Goal: Task Accomplishment & Management: Use online tool/utility

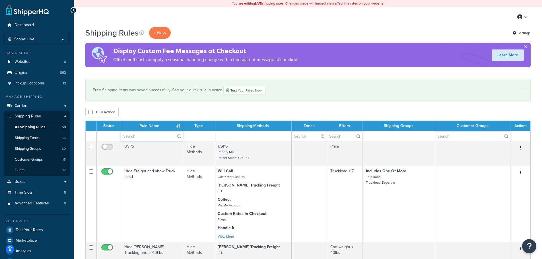
click at [141, 135] on input "text" at bounding box center [152, 136] width 62 height 10
type input "free"
click at [28, 106] on span "Carriers" at bounding box center [22, 106] width 14 height 5
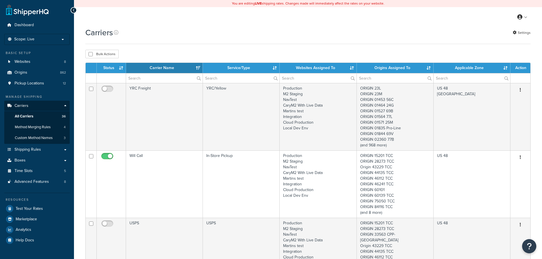
select select "15"
click at [155, 80] on input "text" at bounding box center [164, 78] width 77 height 10
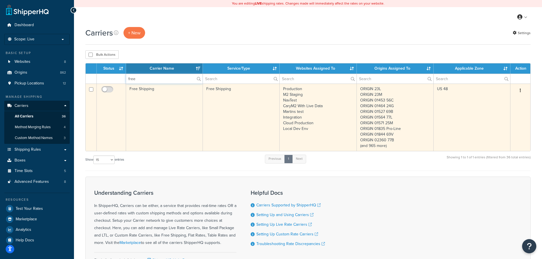
type input "free"
click at [161, 99] on td "Free Shipping" at bounding box center [164, 117] width 77 height 67
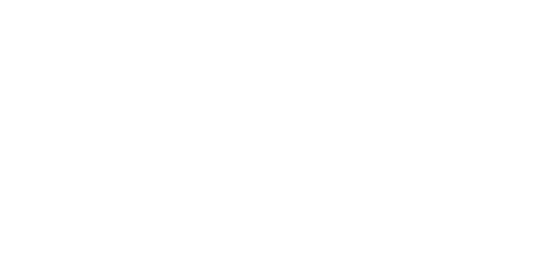
select select "free"
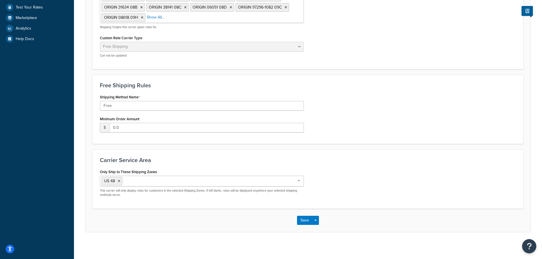
scroll to position [203, 0]
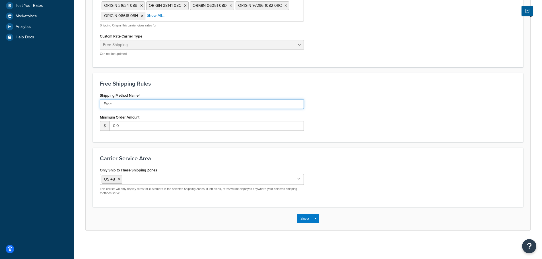
click at [138, 105] on input "Free" at bounding box center [202, 104] width 204 height 10
type input "Free Shipping"
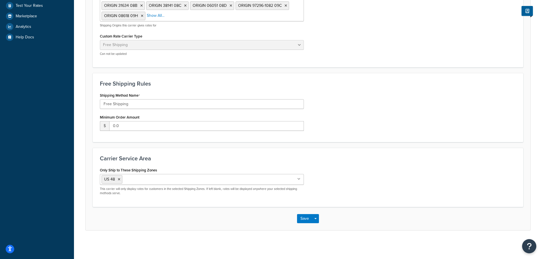
click at [299, 159] on h3 "Carrier Service Area" at bounding box center [308, 158] width 416 height 6
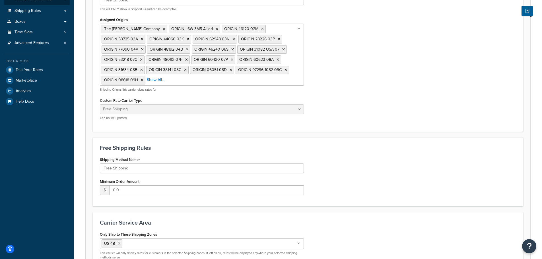
scroll to position [175, 0]
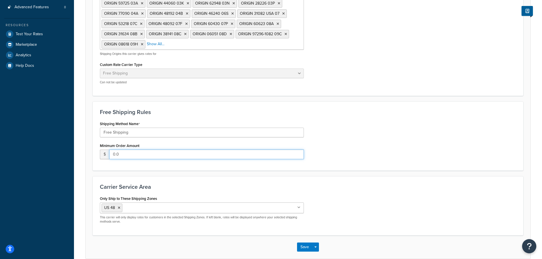
click at [127, 154] on input "0.0" at bounding box center [206, 155] width 195 height 10
type input "250"
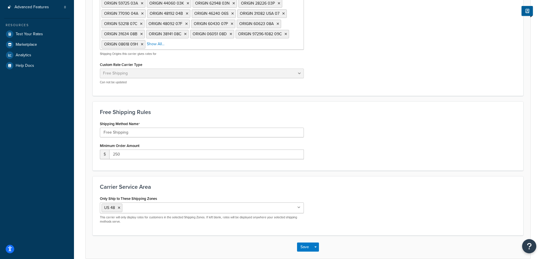
click at [420, 163] on div "Shipping Method Name Free Shipping Minimum Order Amount $ 250" at bounding box center [308, 142] width 425 height 44
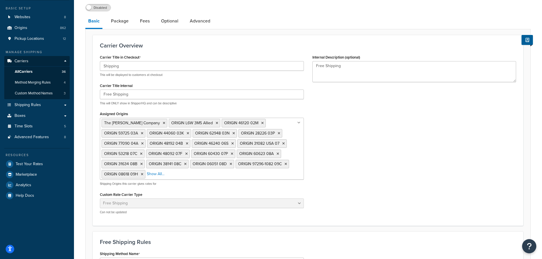
scroll to position [4, 0]
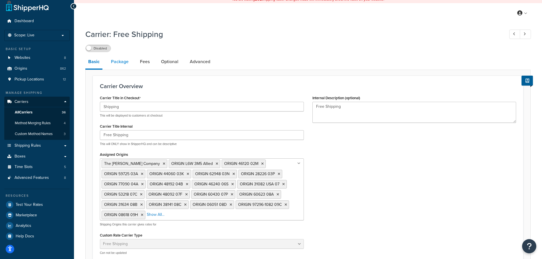
click at [110, 63] on link "Package" at bounding box center [119, 62] width 23 height 14
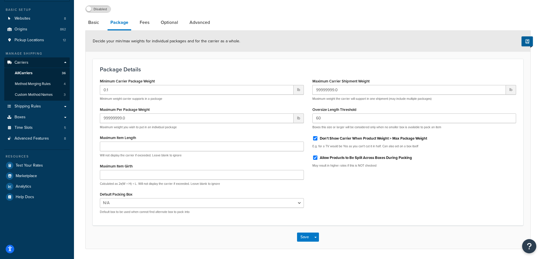
scroll to position [61, 0]
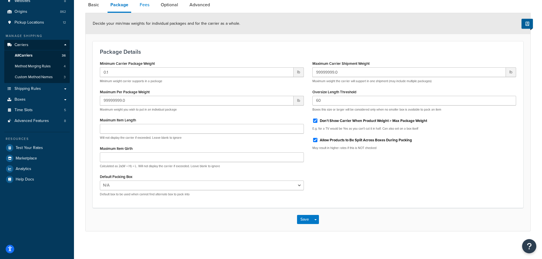
click at [139, 5] on link "Fees" at bounding box center [144, 5] width 15 height 14
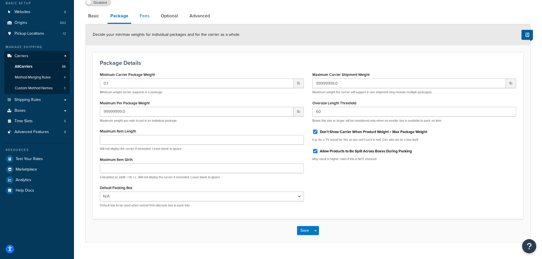
select select "AFTER"
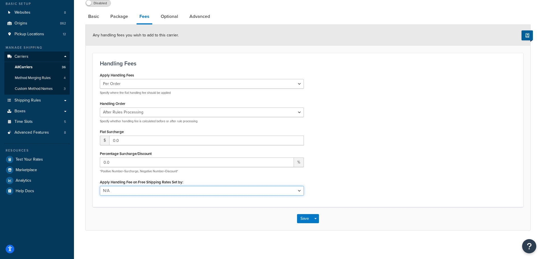
click at [152, 192] on select "N/A Fixed/Free Shipping Methods Free Promotion Rules All Free Shipping" at bounding box center [202, 191] width 204 height 10
click at [143, 139] on input "0.0" at bounding box center [206, 141] width 195 height 10
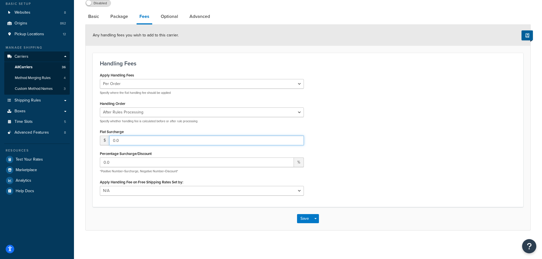
type input "5"
type input "9000"
click at [252, 235] on div "Carrier: Free Shipping Disabled Basic Package Fees Optional Advanced Any handli…" at bounding box center [308, 113] width 468 height 264
click at [166, 17] on link "Optional" at bounding box center [169, 17] width 23 height 14
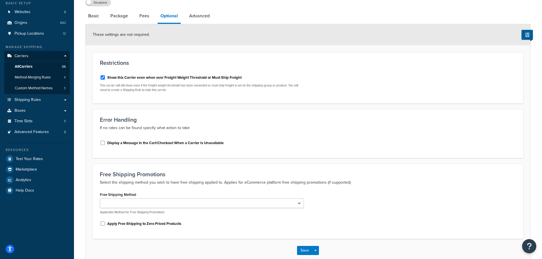
scroll to position [78, 0]
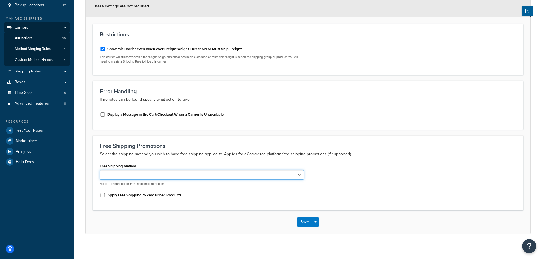
click at [241, 177] on select "Free" at bounding box center [202, 175] width 204 height 10
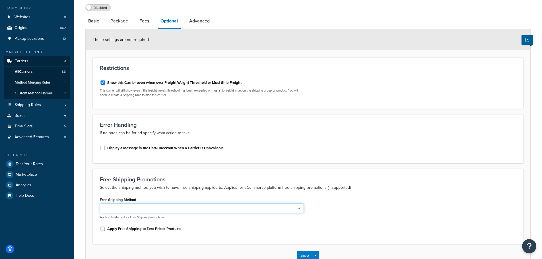
scroll to position [0, 0]
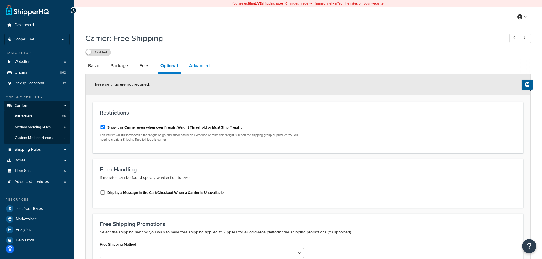
click at [196, 62] on link "Advanced" at bounding box center [199, 66] width 26 height 14
select select "false"
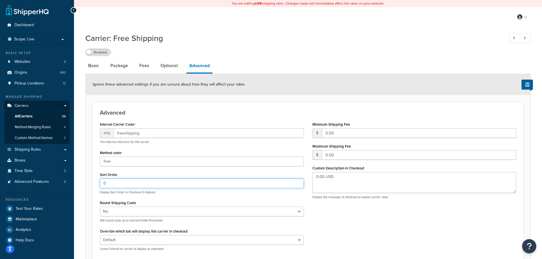
click at [209, 184] on input "0" at bounding box center [202, 184] width 204 height 10
click at [208, 184] on input "0" at bounding box center [202, 184] width 204 height 10
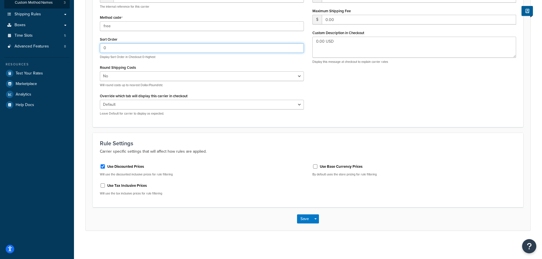
scroll to position [136, 0]
click at [304, 217] on button "Save" at bounding box center [304, 218] width 15 height 9
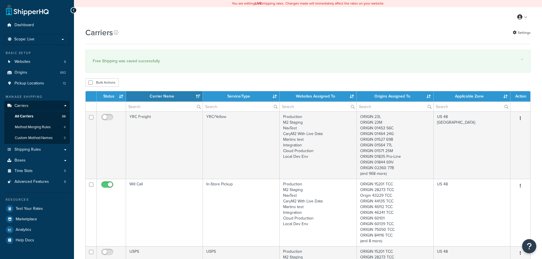
select select "15"
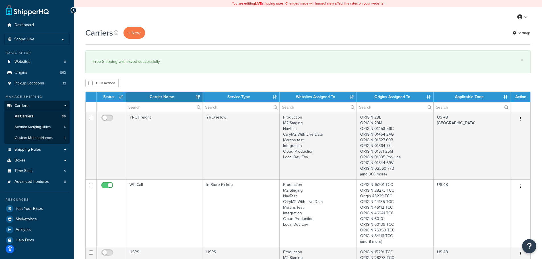
click at [155, 102] on th "Carrier Name" at bounding box center [164, 97] width 77 height 10
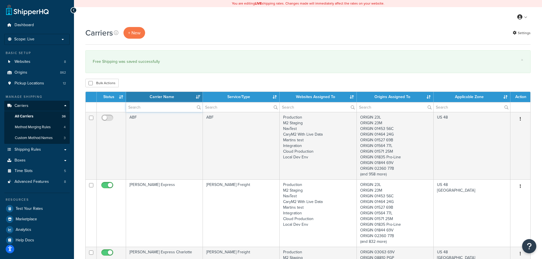
click at [157, 108] on input "text" at bounding box center [164, 107] width 77 height 10
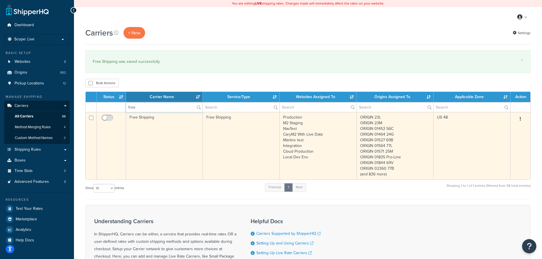
type input "free"
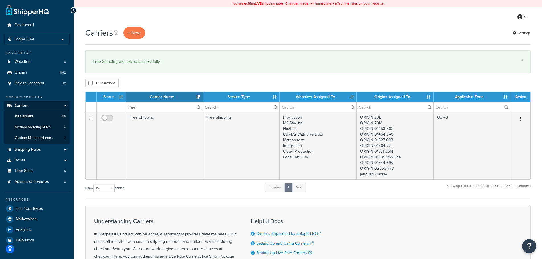
click at [158, 129] on td "Free Shipping" at bounding box center [164, 145] width 77 height 67
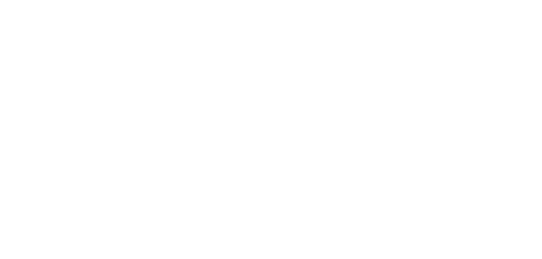
select select "free"
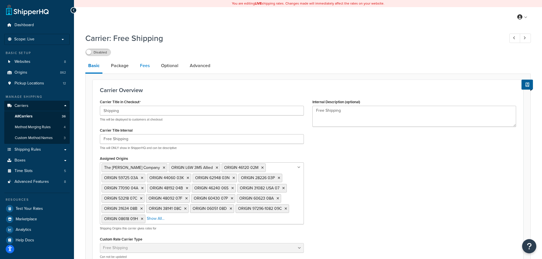
click at [145, 68] on link "Fees" at bounding box center [144, 66] width 15 height 14
select select "AFTER"
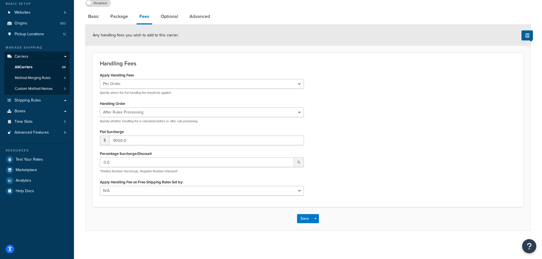
scroll to position [50, 0]
click at [121, 141] on input "9000.0" at bounding box center [206, 141] width 195 height 10
type input "10000.0"
click at [301, 217] on button "Save" at bounding box center [304, 218] width 15 height 9
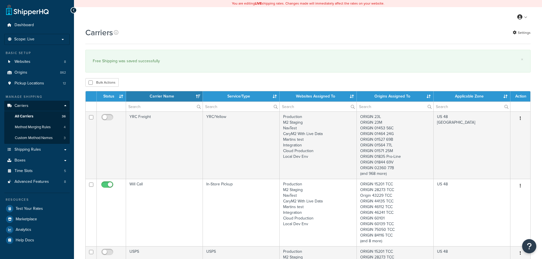
select select "15"
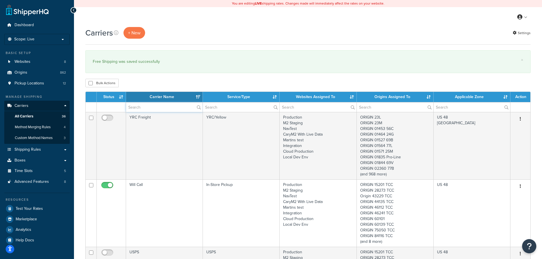
click at [157, 105] on input "text" at bounding box center [164, 107] width 77 height 10
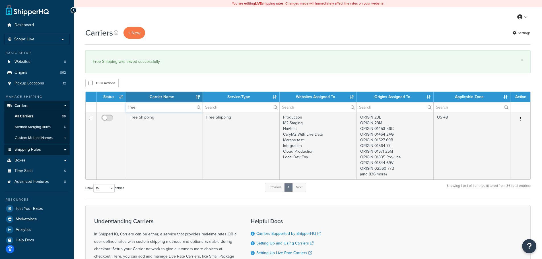
type input "free"
click at [46, 151] on link "Shipping Rules" at bounding box center [36, 150] width 65 height 11
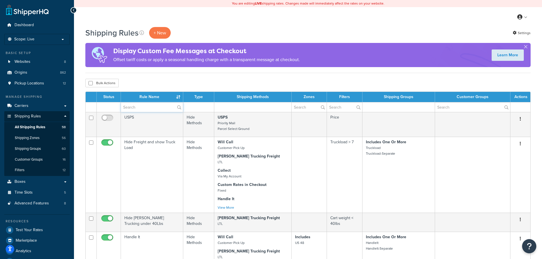
click at [142, 107] on input "text" at bounding box center [152, 107] width 62 height 10
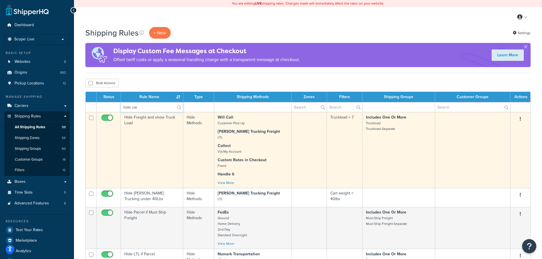
type input "hide carr"
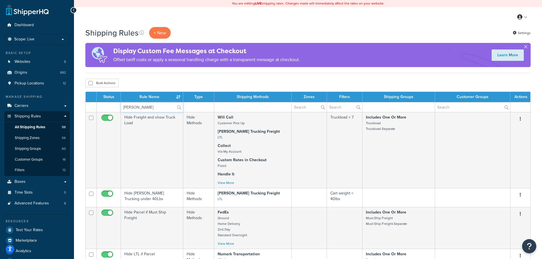
click at [153, 109] on input "hide carr" at bounding box center [152, 107] width 62 height 10
click at [152, 109] on input "hide carr" at bounding box center [152, 107] width 62 height 10
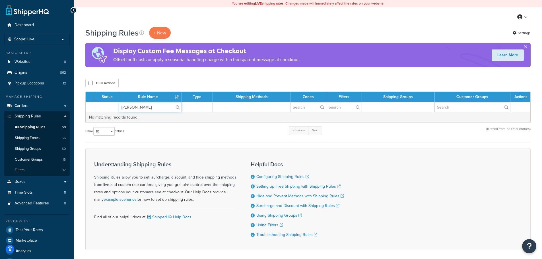
click at [152, 109] on input "hide carr" at bounding box center [150, 107] width 62 height 10
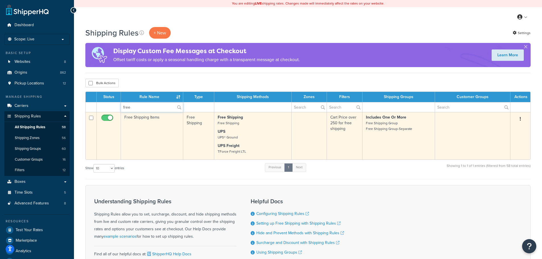
type input "free"
click at [153, 131] on td "Free Shipping Items" at bounding box center [152, 136] width 62 height 48
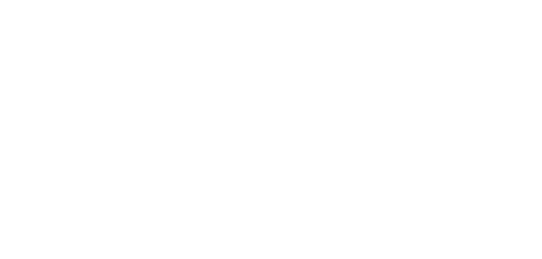
select select "OVERRIDE"
select select "SHIPPING_GROUP"
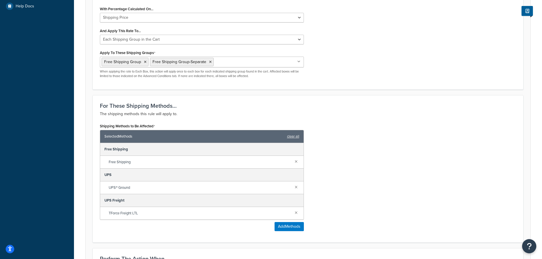
scroll to position [256, 0]
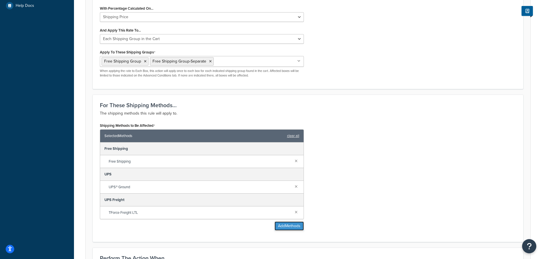
click at [292, 231] on button "Add Methods" at bounding box center [289, 226] width 29 height 9
type input "Free Shipping for Select Temp Control and spill Products.Anns [DATE]"
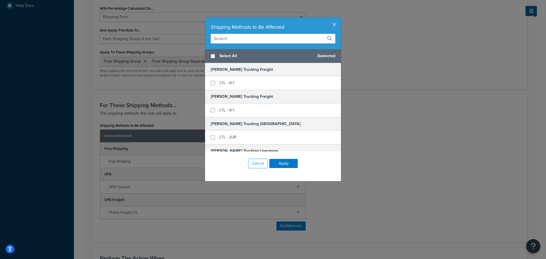
click at [237, 40] on input "text" at bounding box center [273, 39] width 125 height 10
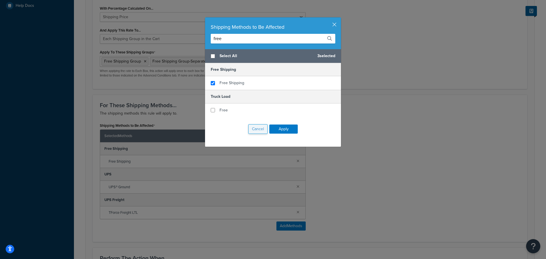
type input "free"
click at [262, 130] on button "Cancel" at bounding box center [257, 129] width 19 height 10
type input "Free Shipping for Select Temp Control and spill Products.Anns 2/1/21"
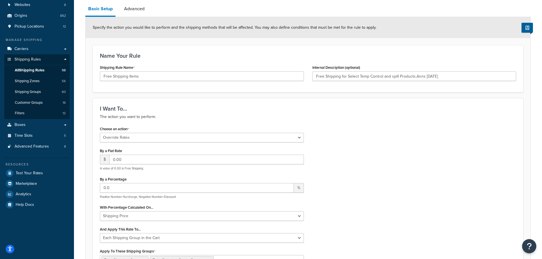
scroll to position [0, 0]
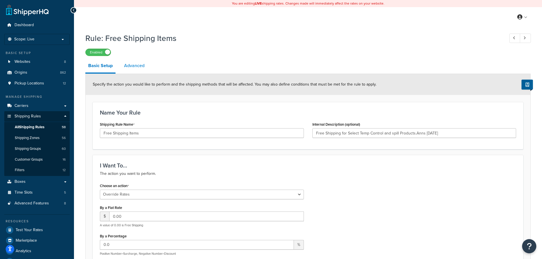
click at [132, 71] on link "Advanced" at bounding box center [134, 66] width 26 height 14
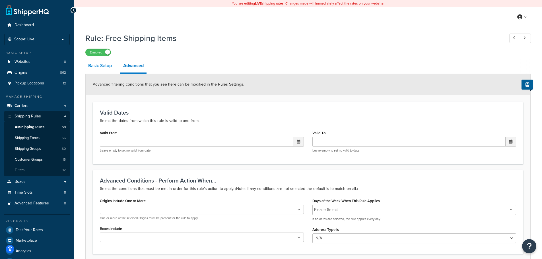
click at [103, 68] on link "Basic Setup" at bounding box center [99, 66] width 29 height 14
select select "OVERRIDE"
select select "SHIPPING_GROUP"
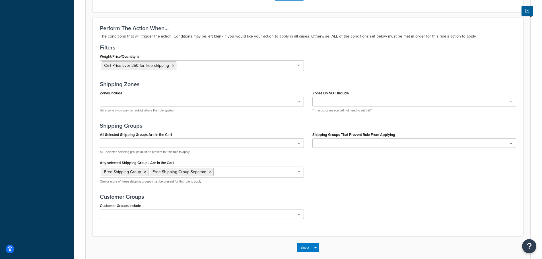
scroll to position [516, 0]
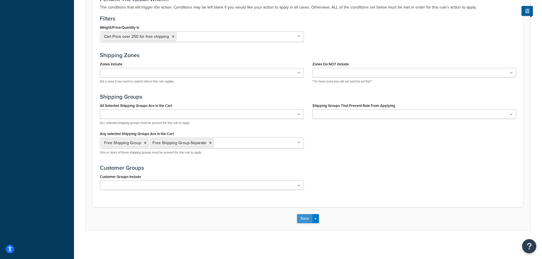
click at [302, 218] on button "Save" at bounding box center [304, 218] width 15 height 9
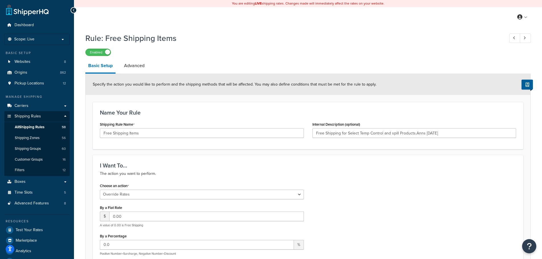
type input "Free Shipping for Select Temp Control and spill Products.Anns 2/1/21"
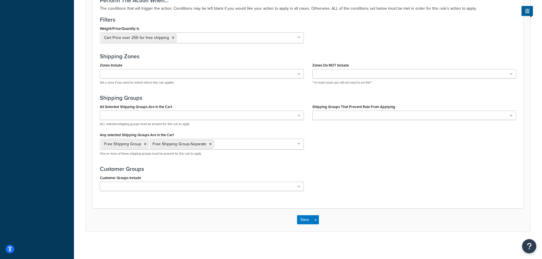
scroll to position [516, 0]
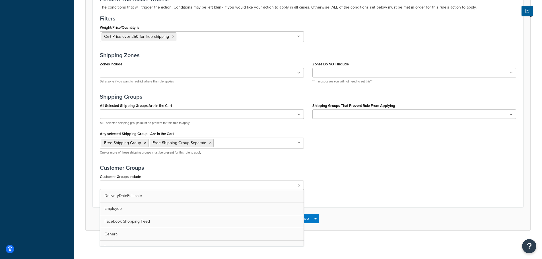
click at [198, 188] on ul at bounding box center [202, 185] width 204 height 9
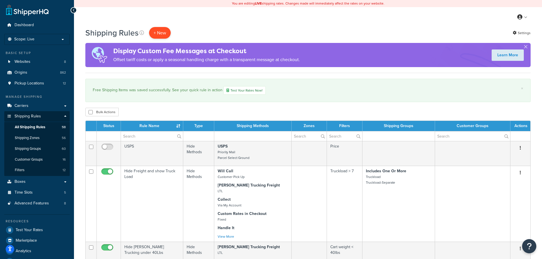
click at [153, 33] on p "+ New" at bounding box center [160, 33] width 22 height 12
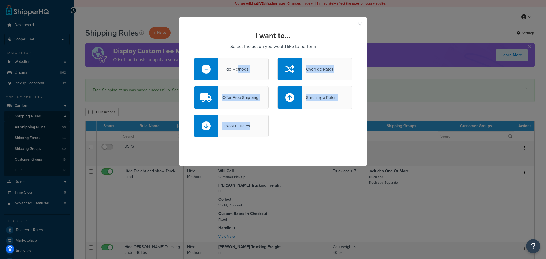
drag, startPoint x: 236, startPoint y: 73, endPoint x: 285, endPoint y: 140, distance: 82.6
click at [292, 149] on div "I want to... Select the action you would like to perform Hide Methods Override …" at bounding box center [273, 91] width 188 height 149
click at [286, 139] on div "Discount Rates" at bounding box center [273, 129] width 167 height 28
click at [246, 100] on div "Offer Free Shipping" at bounding box center [239, 98] width 40 height 8
click at [0, 0] on input "Offer Free Shipping" at bounding box center [0, 0] width 0 height 0
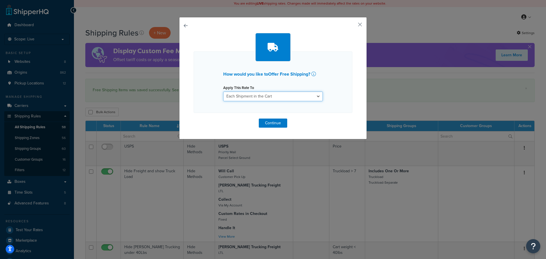
click at [258, 100] on select "Each Shipment in the Cart Each Origin in the Cart Each Shipping Group in the Ca…" at bounding box center [273, 97] width 100 height 10
select select "SHIPPING_GROUP"
click at [223, 92] on select "Each Shipment in the Cart Each Origin in the Cart Each Shipping Group in the Ca…" at bounding box center [273, 97] width 100 height 10
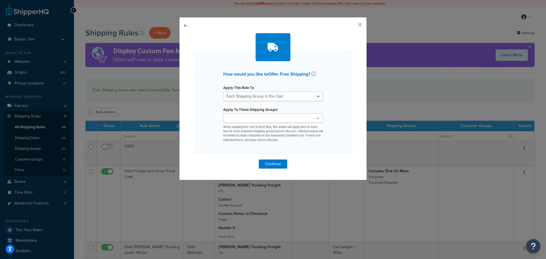
click at [293, 122] on ul at bounding box center [273, 118] width 100 height 9
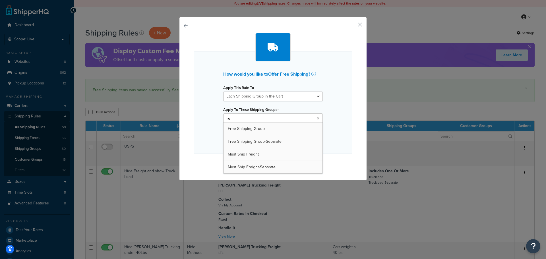
type input "free"
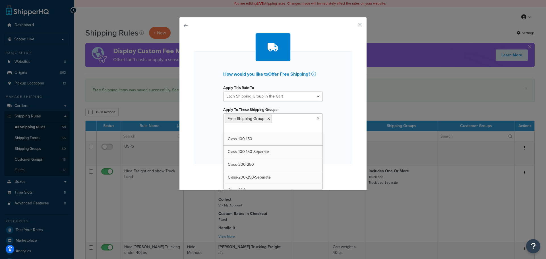
type input "r"
type input "free"
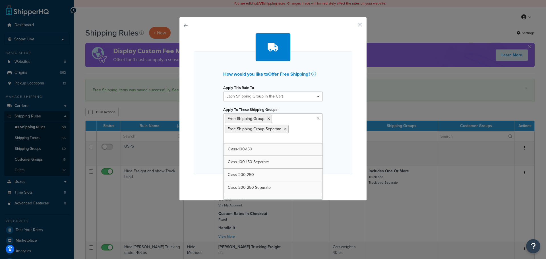
click at [345, 162] on div "How would you like to Offer Free Shipping ? Apply This Rate To Each Shipment in…" at bounding box center [273, 113] width 159 height 123
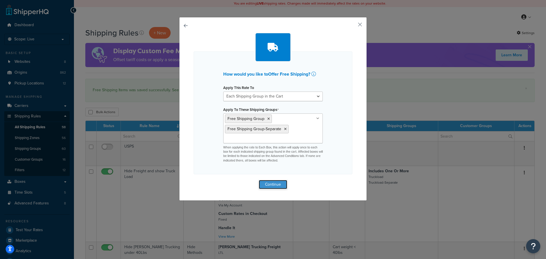
click at [270, 186] on button "Continue" at bounding box center [273, 184] width 28 height 9
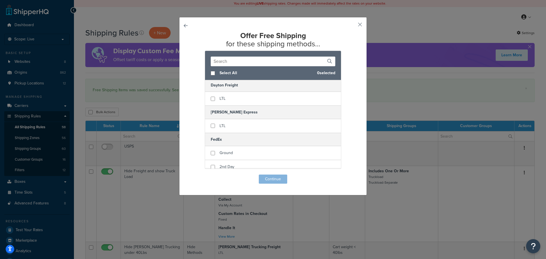
scroll to position [598, 0]
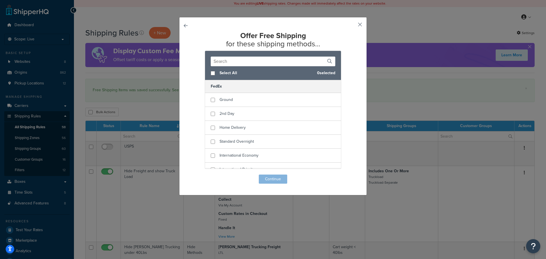
click at [353, 26] on button "button" at bounding box center [351, 26] width 1 height 1
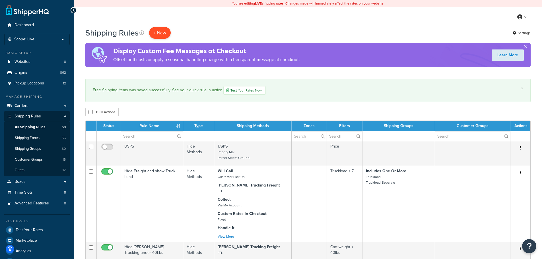
click at [154, 33] on p "+ New" at bounding box center [160, 33] width 22 height 12
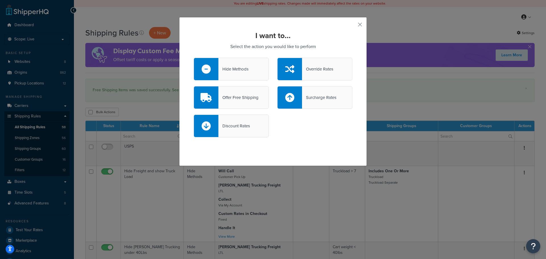
click at [238, 68] on div "Hide Methods" at bounding box center [234, 69] width 30 height 8
click at [0, 0] on input "Hide Methods" at bounding box center [0, 0] width 0 height 0
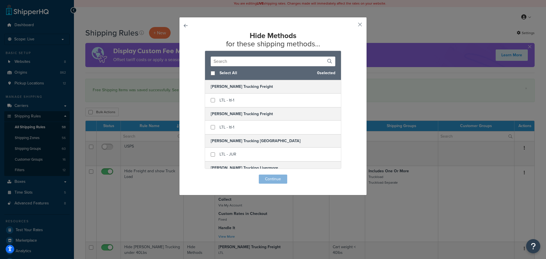
click at [246, 62] on input "text" at bounding box center [273, 62] width 125 height 10
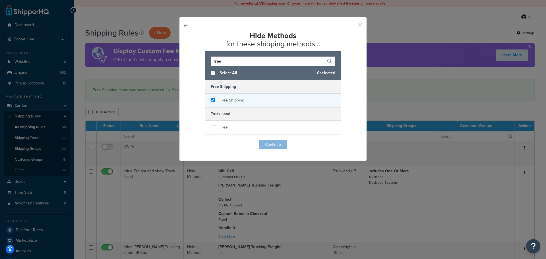
type input "free"
click at [211, 99] on input "checkbox" at bounding box center [213, 100] width 4 height 4
checkbox input "true"
click at [271, 143] on button "Continue" at bounding box center [273, 144] width 28 height 9
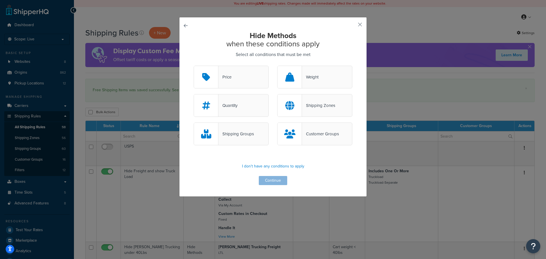
click at [229, 137] on div "Shipping Groups" at bounding box center [237, 134] width 36 height 8
click at [0, 0] on input "Shipping Groups" at bounding box center [0, 0] width 0 height 0
click at [273, 184] on button "Continue" at bounding box center [273, 180] width 28 height 9
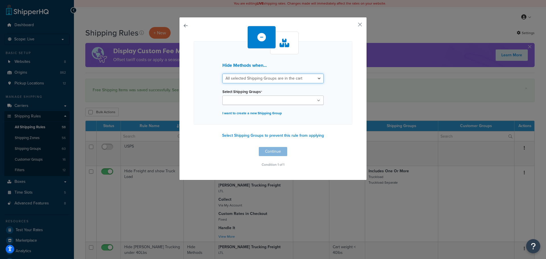
click at [300, 80] on select "All selected Shipping Groups are in the cart Any selected Shipping Groups are i…" at bounding box center [273, 79] width 101 height 10
click at [223, 74] on select "All selected Shipping Groups are in the cart Any selected Shipping Groups are i…" at bounding box center [273, 79] width 101 height 10
click at [305, 80] on select "All selected Shipping Groups are in the cart Any selected Shipping Groups are i…" at bounding box center [273, 79] width 101 height 10
click at [332, 90] on div "Hide Methods when... All selected Shipping Groups are in the cart Any selected …" at bounding box center [273, 82] width 159 height 83
click at [307, 79] on select "All selected Shipping Groups are in the cart Any selected Shipping Groups are i…" at bounding box center [273, 79] width 101 height 10
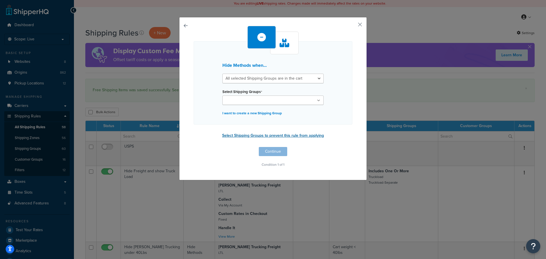
click at [266, 134] on button "Select Shipping Groups to prevent this rule from applying" at bounding box center [273, 135] width 105 height 9
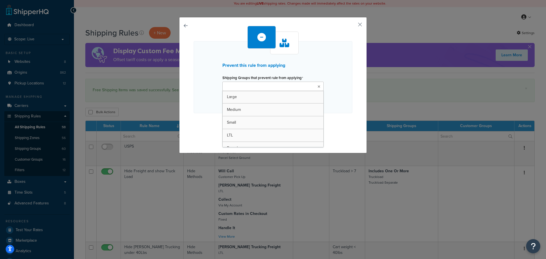
click at [313, 88] on ul at bounding box center [273, 86] width 101 height 9
type input "free"
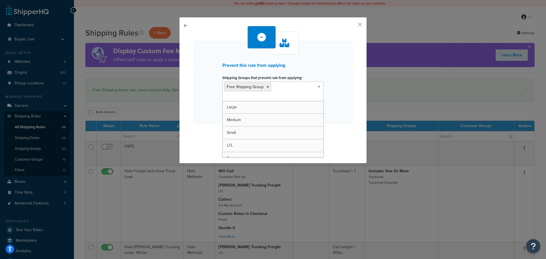
click at [340, 109] on div "Prevent this rule from applying Shipping Groups that prevent rule from applying…" at bounding box center [273, 82] width 159 height 82
click at [252, 99] on input "Shipping Groups that prevent rule from applying" at bounding box center [249, 97] width 50 height 6
type input "free"
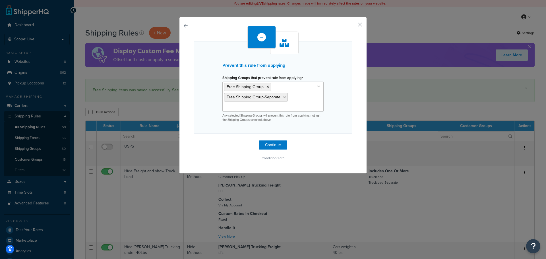
click at [332, 133] on div "Prevent this rule from applying Shipping Groups that prevent rule from applying…" at bounding box center [273, 87] width 159 height 93
click at [261, 145] on button "Continue" at bounding box center [273, 145] width 28 height 9
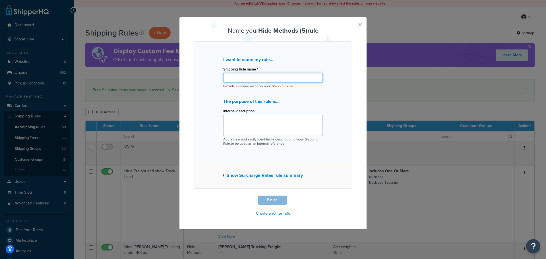
click at [246, 80] on input "Shipping Rule name *" at bounding box center [273, 78] width 100 height 10
type input "Hide Free Shipping Carrier"
click at [243, 128] on textarea "Internal description" at bounding box center [273, 125] width 100 height 21
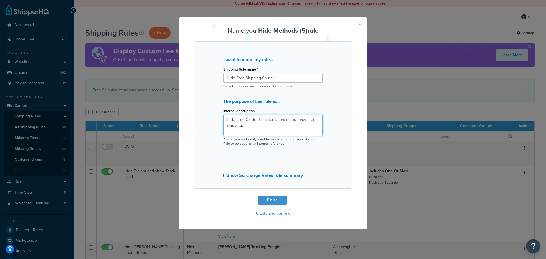
type textarea "Hide Free Carrier from items that do not have free shipping."
click at [270, 199] on button "Finish" at bounding box center [272, 200] width 28 height 9
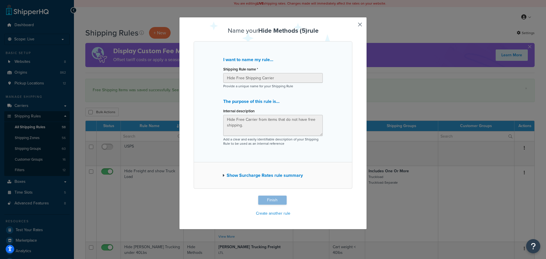
type input "Hide Free Shipping Carrier"
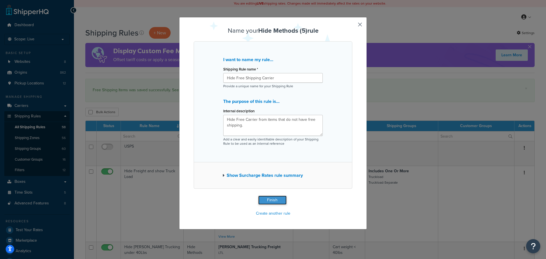
click at [277, 199] on button "Finish" at bounding box center [272, 200] width 28 height 9
click at [274, 176] on button "Show Surcharge Rates rule summary" at bounding box center [263, 176] width 81 height 8
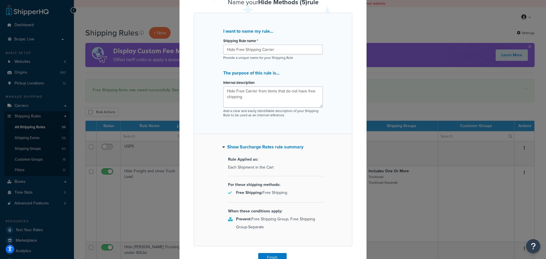
scroll to position [57, 0]
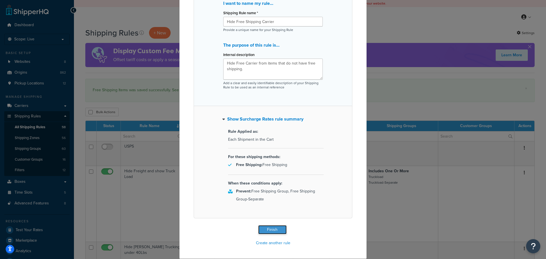
click at [271, 228] on button "Finish" at bounding box center [272, 229] width 28 height 9
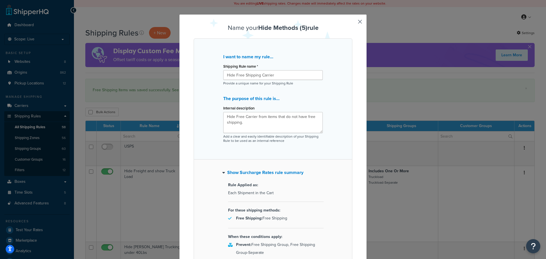
scroll to position [0, 0]
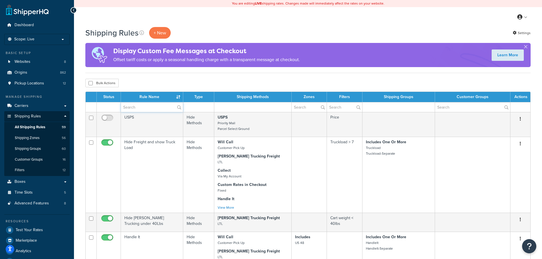
click at [151, 109] on input "text" at bounding box center [152, 107] width 62 height 10
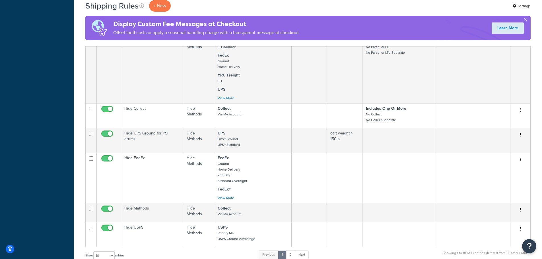
scroll to position [342, 0]
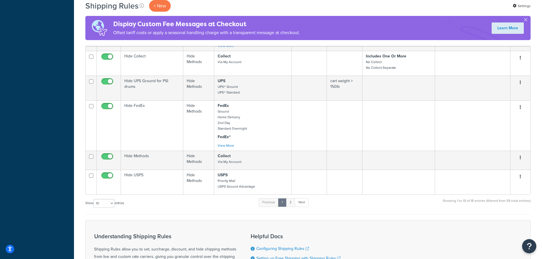
type input "hide"
click at [291, 207] on link "2" at bounding box center [290, 202] width 9 height 9
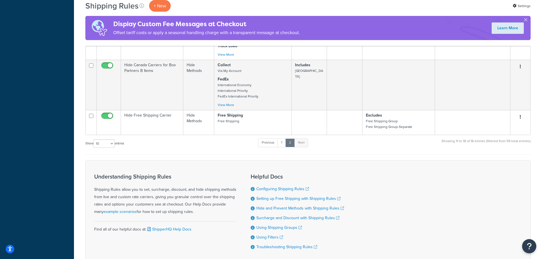
scroll to position [285, 0]
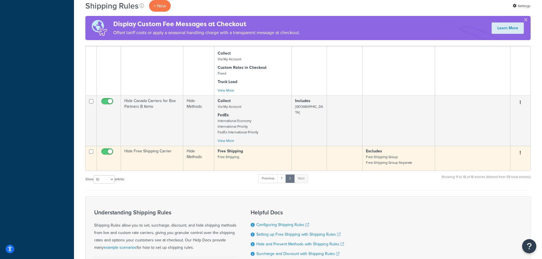
click at [160, 163] on td "Hide Free Shipping Carrier" at bounding box center [152, 158] width 62 height 25
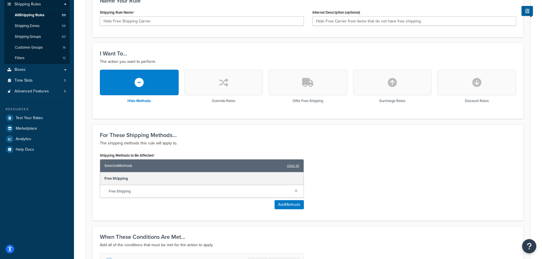
scroll to position [27, 0]
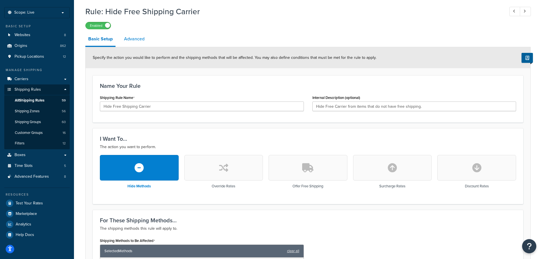
click at [137, 37] on link "Advanced" at bounding box center [134, 39] width 26 height 14
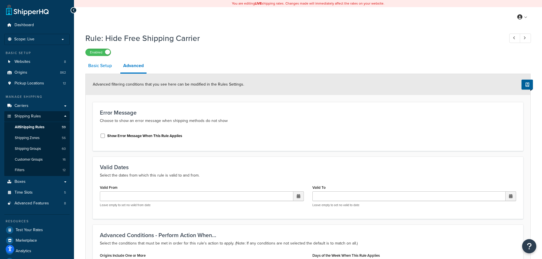
click at [100, 67] on link "Basic Setup" at bounding box center [99, 66] width 29 height 14
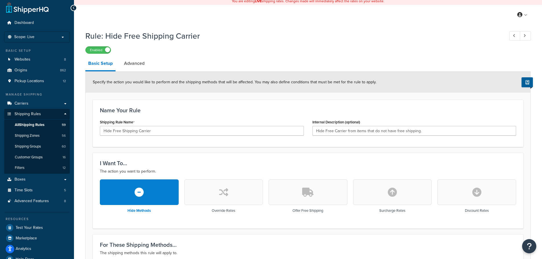
scroll to position [199, 0]
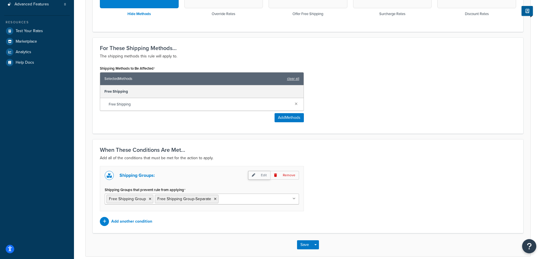
click at [258, 178] on p "Edit" at bounding box center [259, 175] width 22 height 9
select select "any"
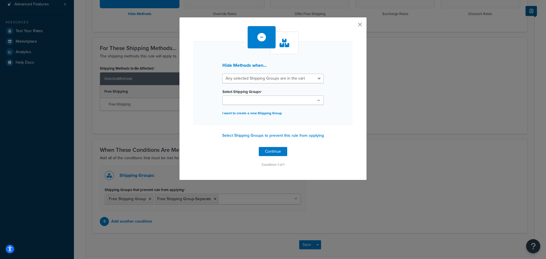
click at [353, 26] on button "button" at bounding box center [351, 26] width 1 height 1
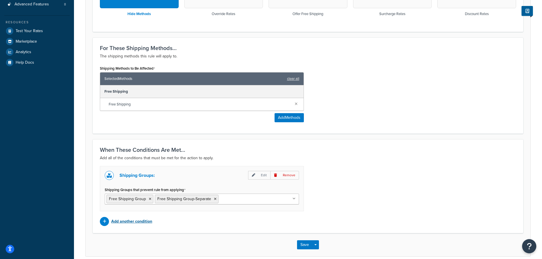
click at [140, 224] on p "Add another condition" at bounding box center [131, 222] width 41 height 8
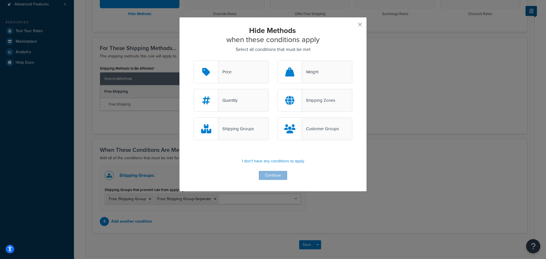
click at [236, 126] on div "Shipping Groups" at bounding box center [237, 129] width 36 height 8
click at [0, 0] on input "Shipping Groups" at bounding box center [0, 0] width 0 height 0
click at [269, 174] on button "Continue" at bounding box center [273, 175] width 28 height 9
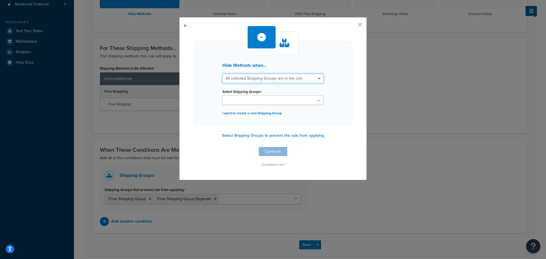
click at [315, 77] on select "All selected Shipping Groups are in the cart Any selected Shipping Groups are i…" at bounding box center [273, 79] width 101 height 10
click at [337, 89] on div "Hide Methods when... All selected Shipping Groups are in the cart Any selected …" at bounding box center [273, 82] width 159 height 83
click at [353, 26] on button "button" at bounding box center [351, 26] width 1 height 1
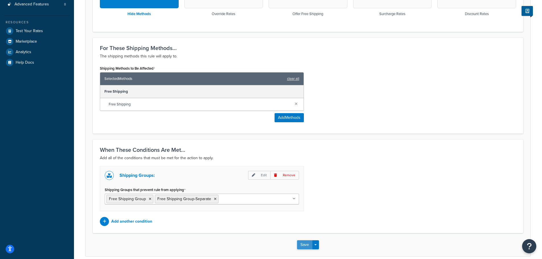
click at [305, 246] on button "Save" at bounding box center [304, 245] width 15 height 9
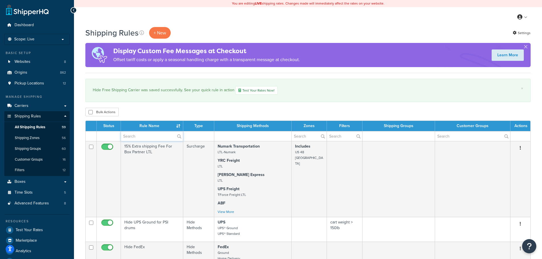
click at [144, 137] on input "text" at bounding box center [152, 136] width 62 height 10
type input "free"
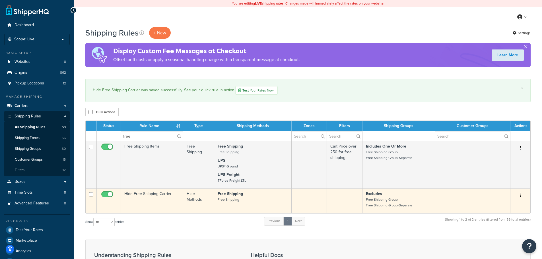
click at [107, 196] on input "checkbox" at bounding box center [108, 195] width 16 height 7
checkbox input "false"
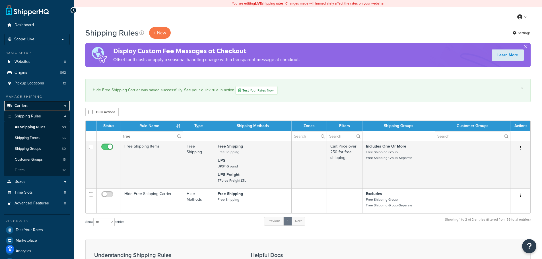
click at [20, 106] on span "Carriers" at bounding box center [22, 106] width 14 height 5
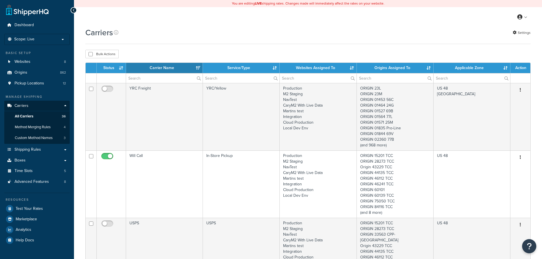
select select "15"
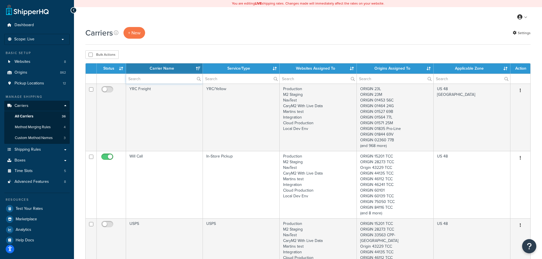
click at [143, 76] on input "text" at bounding box center [164, 79] width 77 height 10
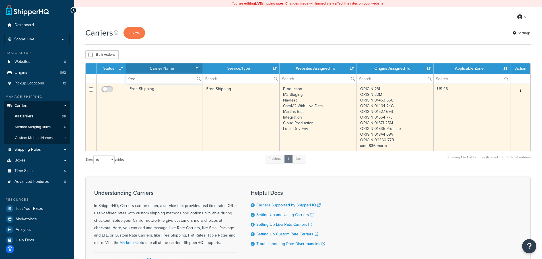
type input "free"
click at [112, 91] on input "checkbox" at bounding box center [108, 90] width 16 height 7
checkbox input "true"
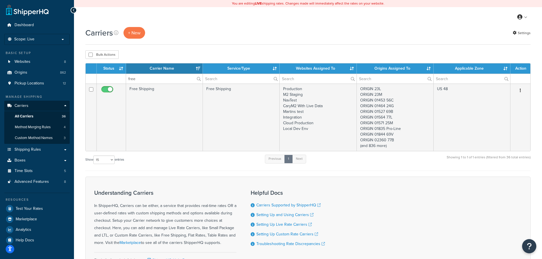
click at [221, 51] on div "Bulk Actions Duplicate [GEOGRAPHIC_DATA]" at bounding box center [307, 54] width 445 height 9
click at [144, 80] on input "free" at bounding box center [164, 79] width 77 height 10
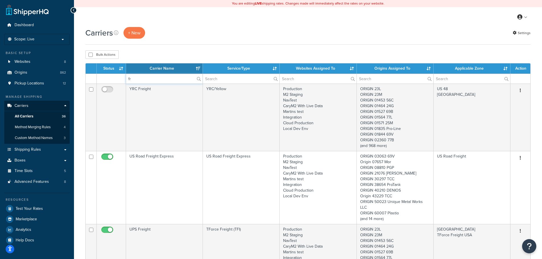
type input "f"
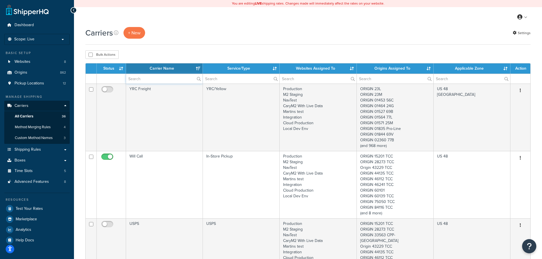
click at [144, 80] on input "text" at bounding box center [164, 79] width 77 height 10
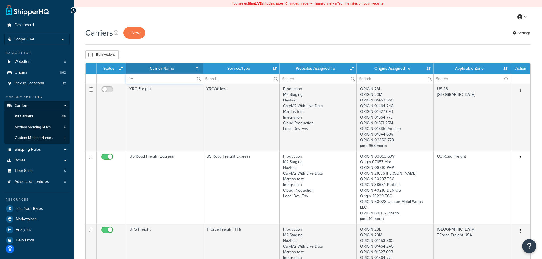
type input "free"
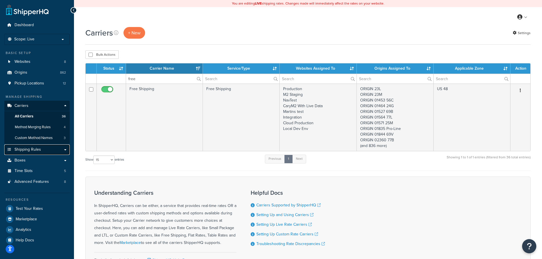
click at [36, 150] on span "Shipping Rules" at bounding box center [28, 149] width 26 height 5
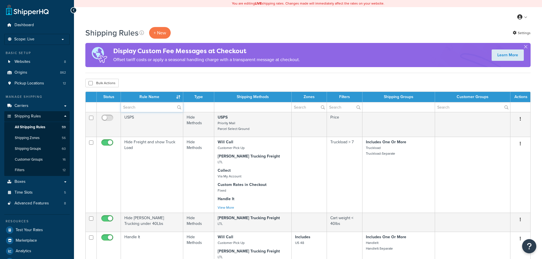
click at [128, 109] on input "text" at bounding box center [152, 107] width 62 height 10
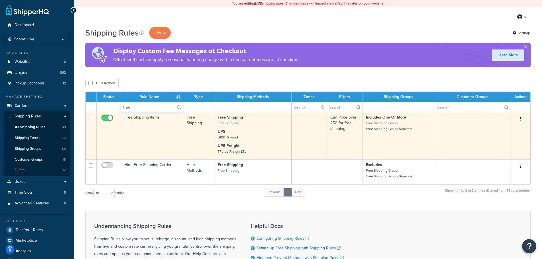
type input "free"
click at [135, 131] on td "Free Shipping Items" at bounding box center [152, 136] width 62 height 48
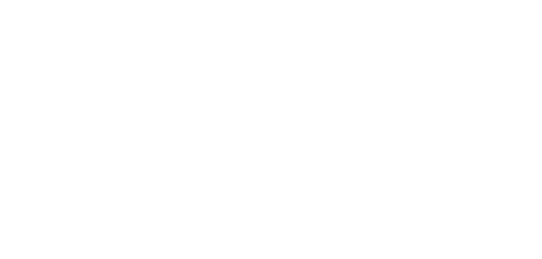
select select "OVERRIDE"
select select "SHIPPING_GROUP"
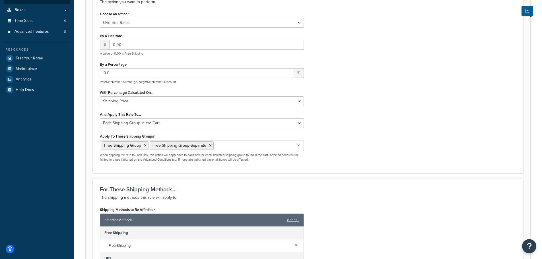
scroll to position [256, 0]
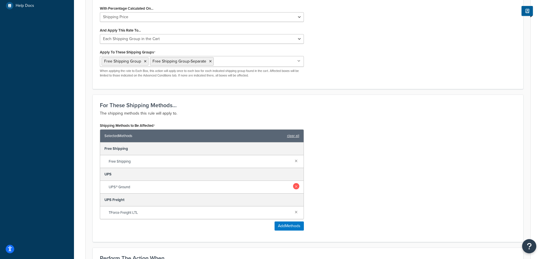
click at [298, 188] on link at bounding box center [296, 186] width 6 height 6
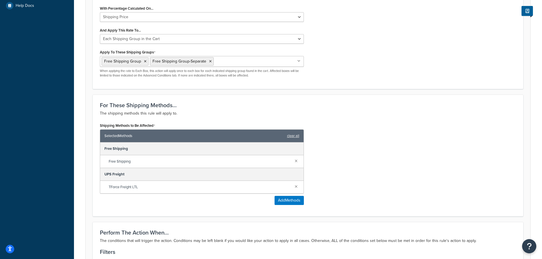
click at [298, 188] on link at bounding box center [296, 186] width 6 height 6
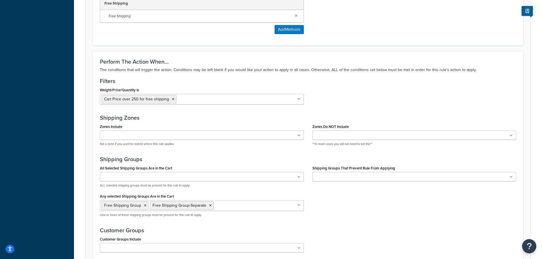
scroll to position [465, 0]
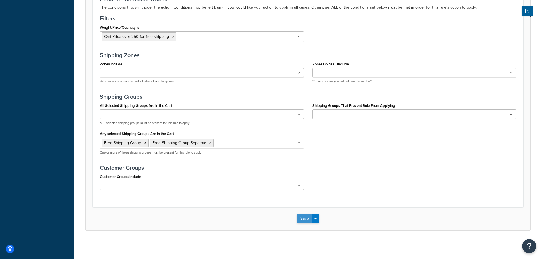
click at [302, 218] on button "Save" at bounding box center [304, 218] width 15 height 9
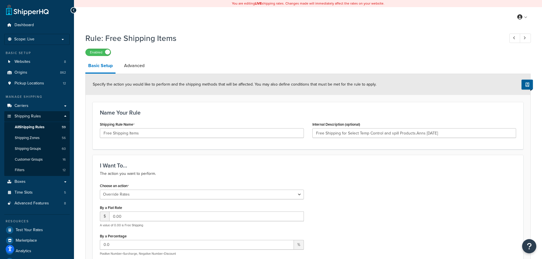
type input "Free Shipping for Select Temp Control and spill Products.Anns 2/1/21"
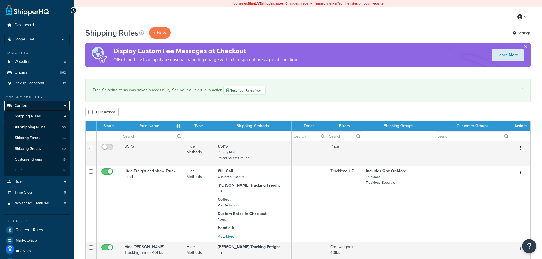
click at [24, 105] on span "Carriers" at bounding box center [22, 106] width 14 height 5
click at [136, 136] on input "text" at bounding box center [152, 136] width 62 height 10
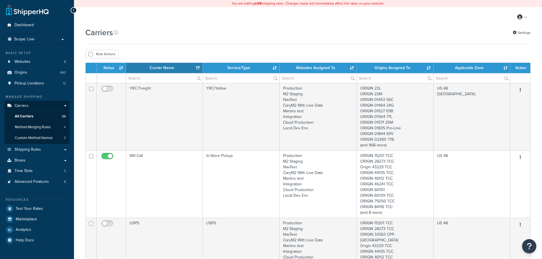
select select "15"
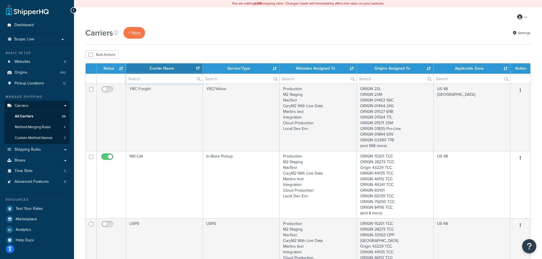
click at [146, 80] on input "text" at bounding box center [164, 79] width 77 height 10
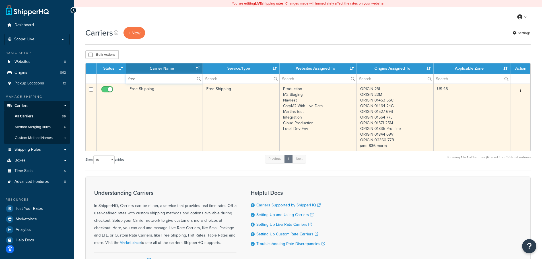
type input "free"
click at [147, 112] on td "Free Shipping" at bounding box center [164, 117] width 77 height 67
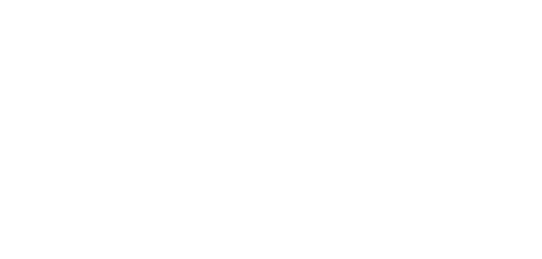
select select "free"
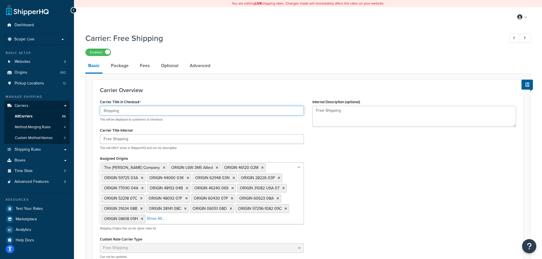
drag, startPoint x: 120, startPoint y: 112, endPoint x: 98, endPoint y: 112, distance: 22.5
click at [98, 112] on div "Carrier Title in Checkout Shipping This will be displayed to customers at check…" at bounding box center [202, 181] width 213 height 166
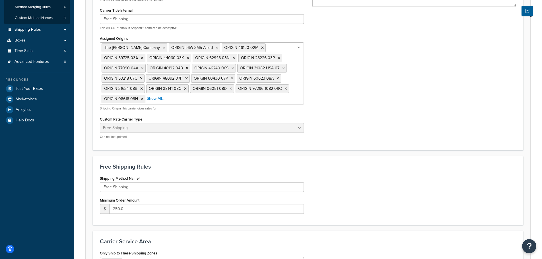
scroll to position [199, 0]
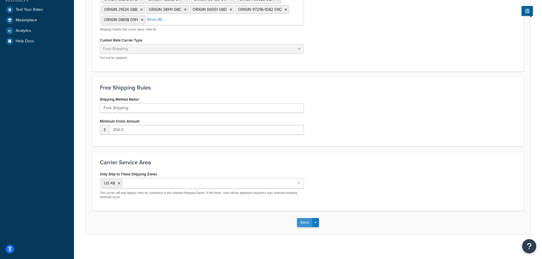
type input "Free Shipping"
click at [307, 222] on button "Save" at bounding box center [304, 222] width 15 height 9
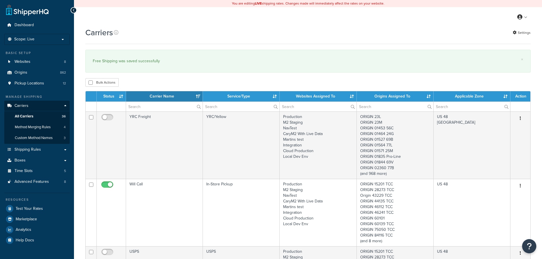
select select "15"
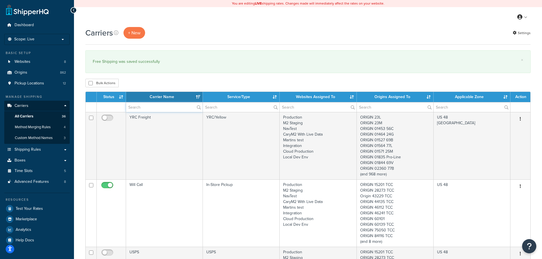
click at [141, 109] on input "text" at bounding box center [164, 107] width 77 height 10
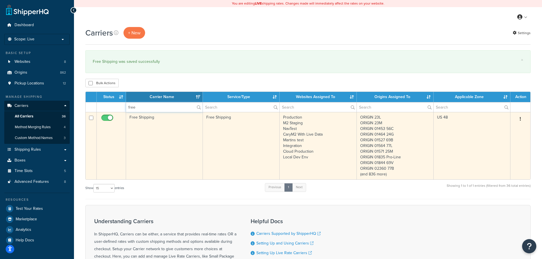
type input "free"
click at [145, 131] on td "Free Shipping" at bounding box center [164, 145] width 77 height 67
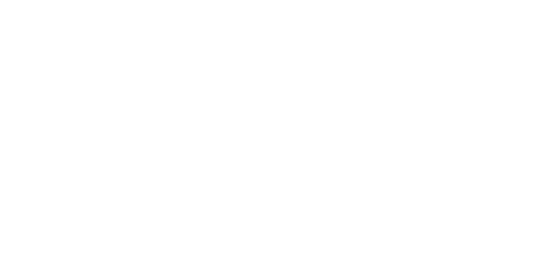
select select "free"
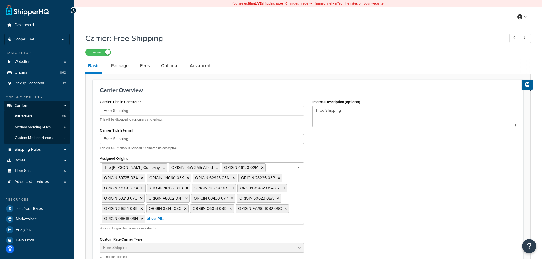
scroll to position [171, 0]
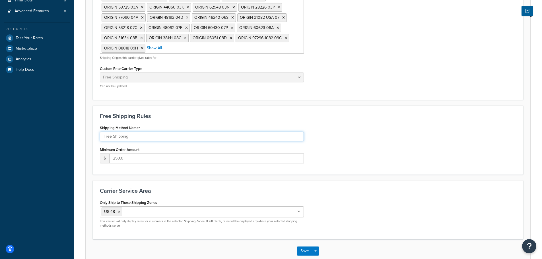
drag, startPoint x: 136, startPoint y: 137, endPoint x: 99, endPoint y: 136, distance: 36.7
click at [99, 136] on div "Shipping Method Name Free Shipping Minimum Order Amount $ 250.0" at bounding box center [202, 146] width 213 height 44
click at [301, 252] on div "Save Save Dropdown Save and Edit" at bounding box center [308, 251] width 445 height 23
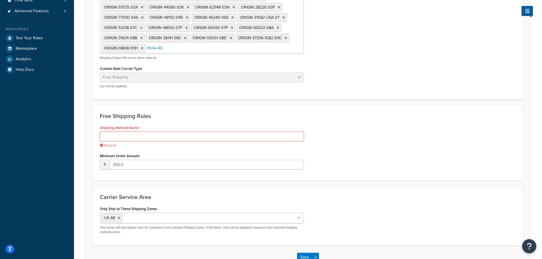
click at [128, 137] on input "Shipping Method Name" at bounding box center [202, 137] width 204 height 10
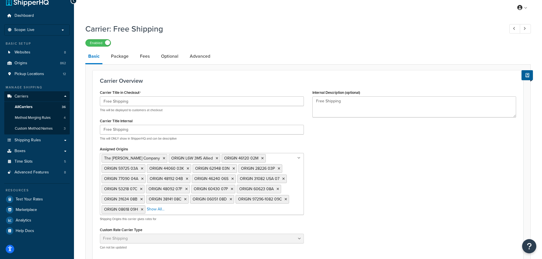
scroll to position [0, 0]
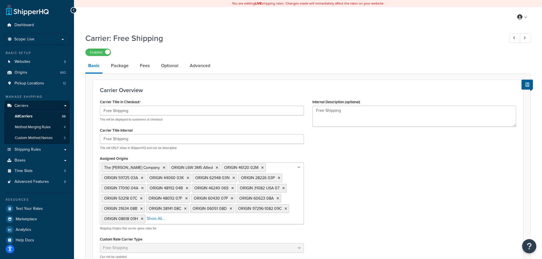
type input "Shipping"
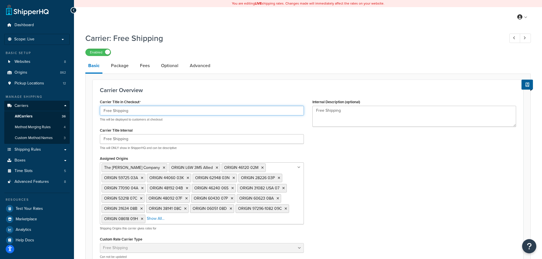
drag, startPoint x: 125, startPoint y: 114, endPoint x: 354, endPoint y: 150, distance: 231.4
click at [349, 150] on div "Carrier Title in Checkout Free Shipping This will be displayed to customers at …" at bounding box center [308, 181] width 425 height 166
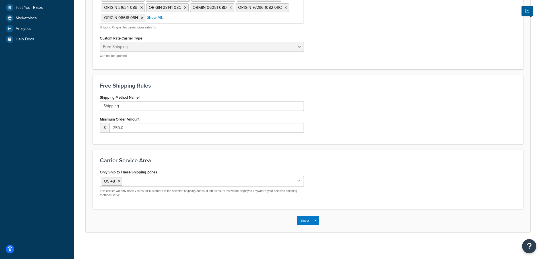
scroll to position [203, 0]
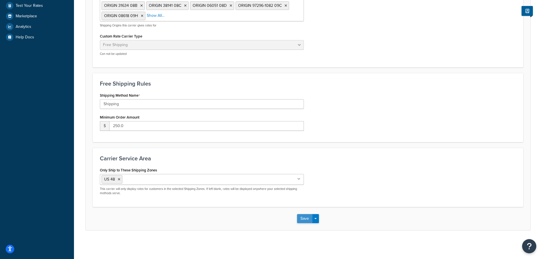
type input "Free"
click at [301, 220] on button "Save" at bounding box center [304, 218] width 15 height 9
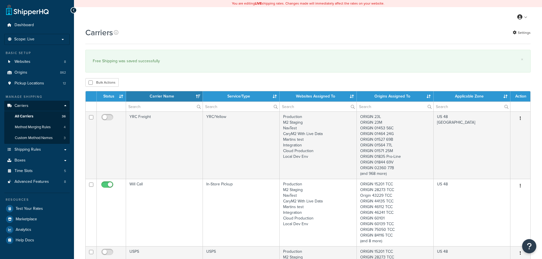
select select "15"
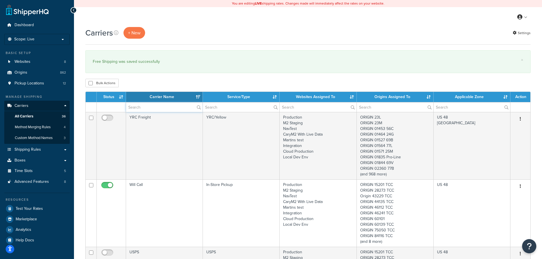
click at [153, 109] on input "text" at bounding box center [164, 107] width 77 height 10
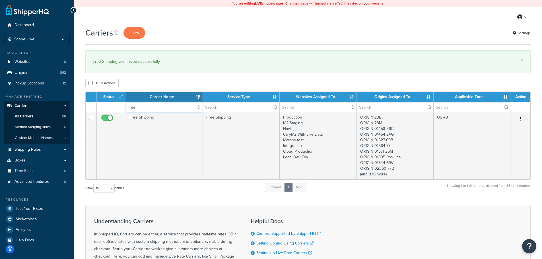
click at [153, 106] on input "free" at bounding box center [164, 107] width 77 height 10
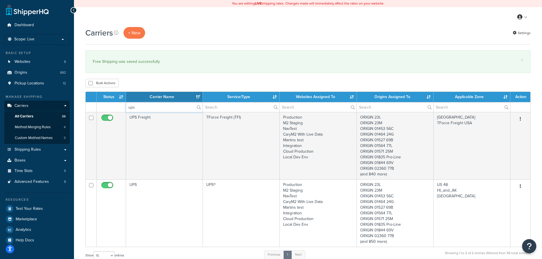
type input "ups"
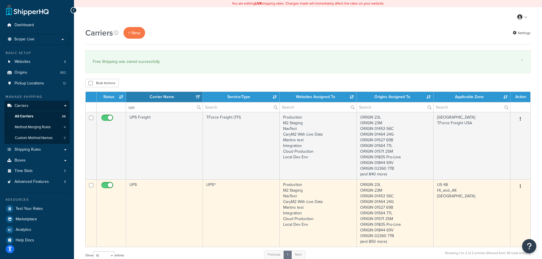
click at [156, 189] on td "UPS" at bounding box center [164, 213] width 77 height 67
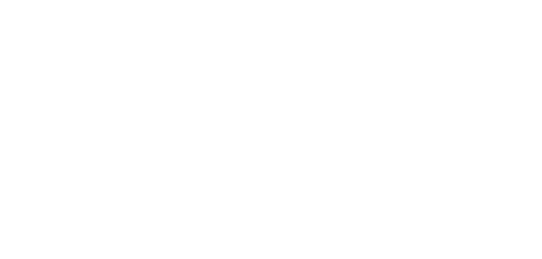
select select "ups"
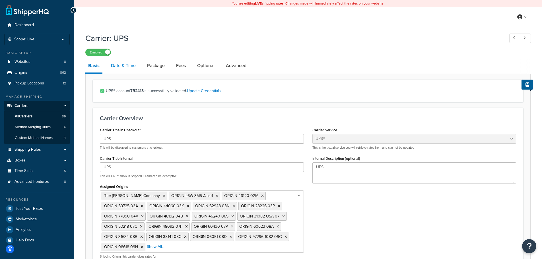
click at [127, 69] on link "Date & Time" at bounding box center [123, 66] width 30 height 14
select select "yMd"
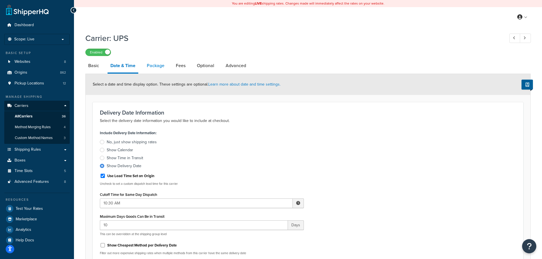
click at [161, 66] on link "Package" at bounding box center [155, 66] width 23 height 14
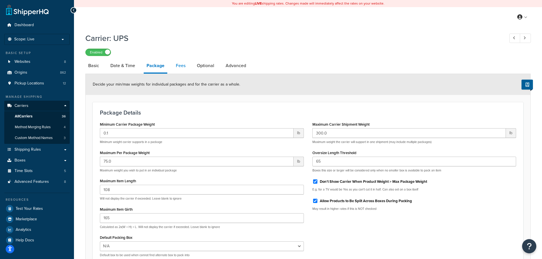
click at [180, 67] on link "Fees" at bounding box center [180, 66] width 15 height 14
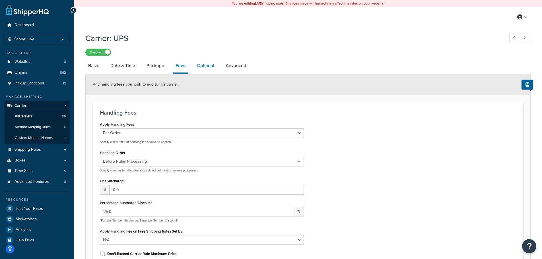
click at [207, 65] on link "Optional" at bounding box center [205, 66] width 23 height 14
select select "4762"
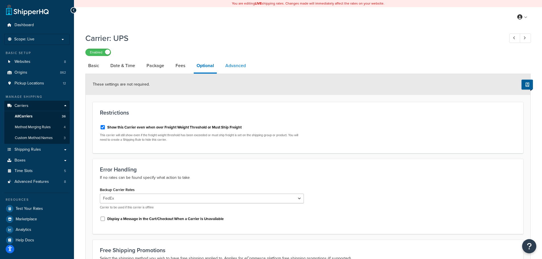
click at [235, 67] on link "Advanced" at bounding box center [236, 66] width 26 height 14
select select "false"
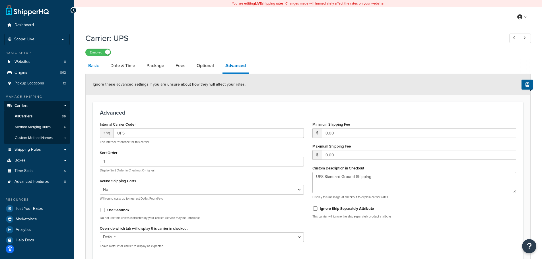
click at [90, 68] on link "Basic" at bounding box center [93, 66] width 17 height 14
select select "ups"
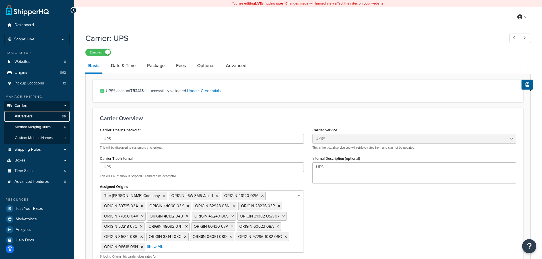
click at [28, 117] on span "All Carriers" at bounding box center [24, 116] width 18 height 5
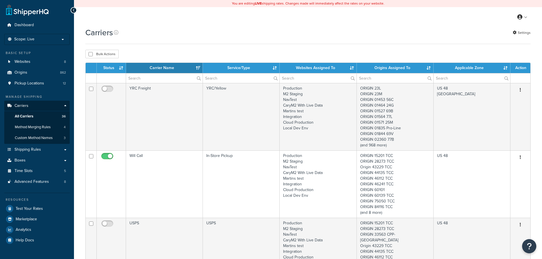
select select "15"
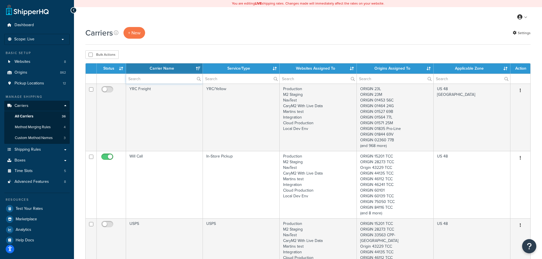
click at [151, 80] on input "text" at bounding box center [164, 79] width 77 height 10
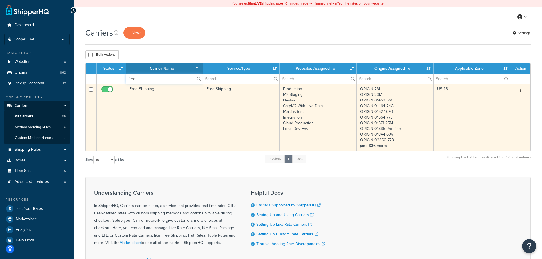
type input "free"
click at [148, 92] on td "Free Shipping" at bounding box center [164, 117] width 77 height 67
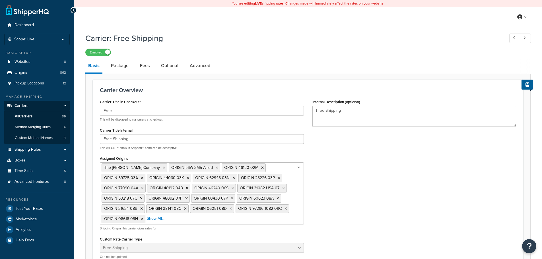
select select "free"
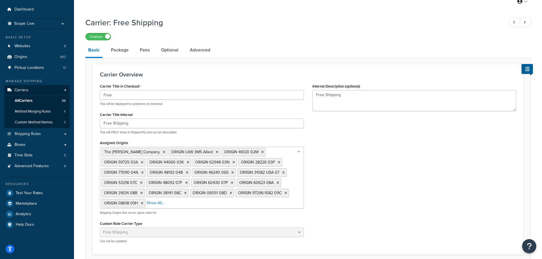
scroll to position [28, 0]
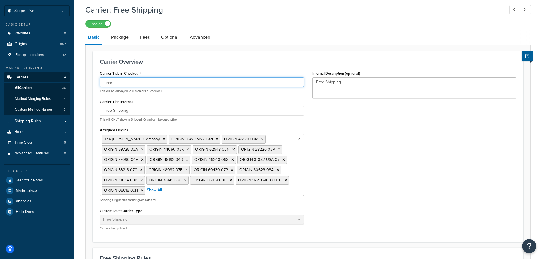
click at [120, 80] on input "Free" at bounding box center [202, 82] width 204 height 10
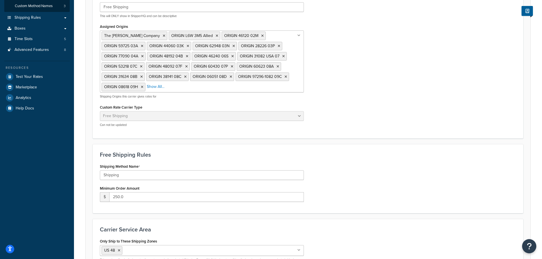
scroll to position [142, 0]
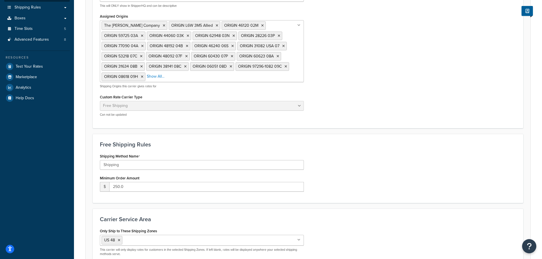
type input "Free Shipping"
click at [150, 164] on input "Shipping" at bounding box center [202, 165] width 204 height 10
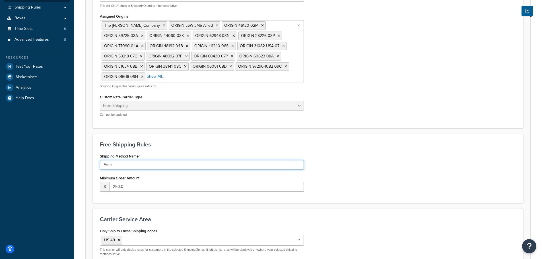
click at [150, 164] on input "Free" at bounding box center [202, 165] width 204 height 10
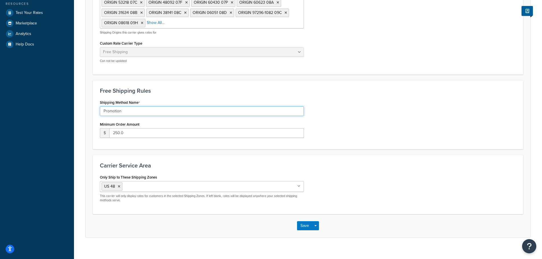
scroll to position [199, 0]
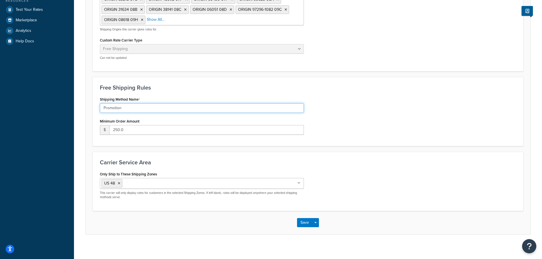
click at [137, 108] on input "Promotion" at bounding box center [202, 108] width 204 height 10
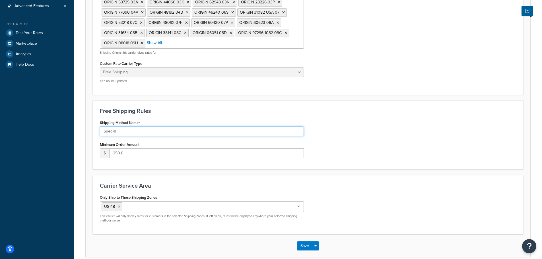
scroll to position [203, 0]
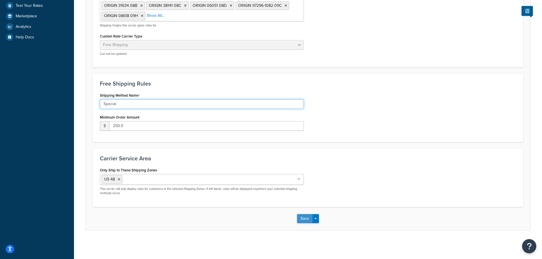
type input "Special"
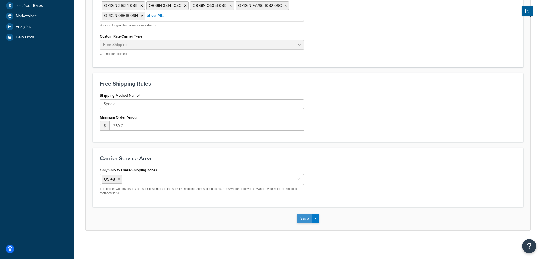
click at [302, 220] on button "Save" at bounding box center [304, 218] width 15 height 9
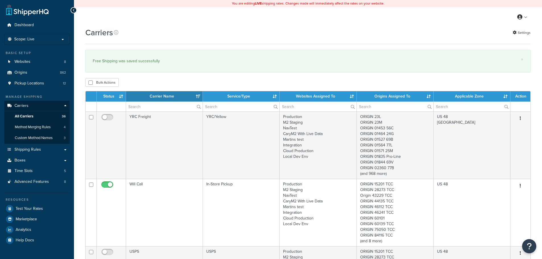
select select "15"
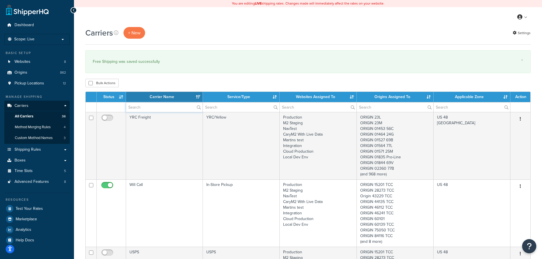
click at [165, 108] on input "text" at bounding box center [164, 107] width 77 height 10
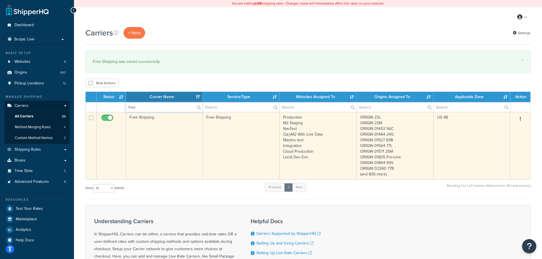
type input "free"
click at [165, 131] on td "Free Shipping" at bounding box center [164, 145] width 77 height 67
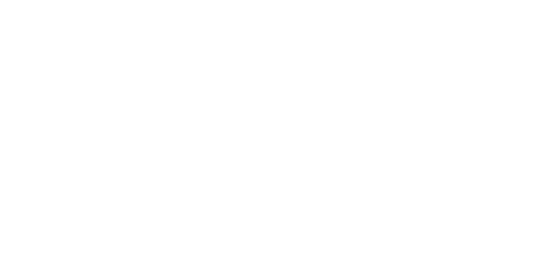
select select "free"
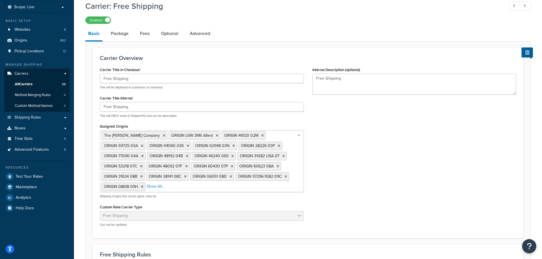
scroll to position [142, 0]
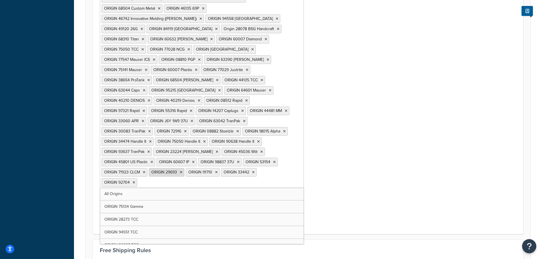
scroll to position [2452, 0]
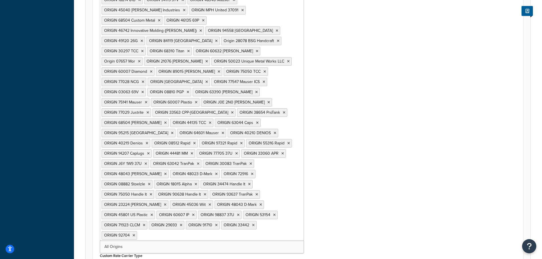
scroll to position [2509, 0]
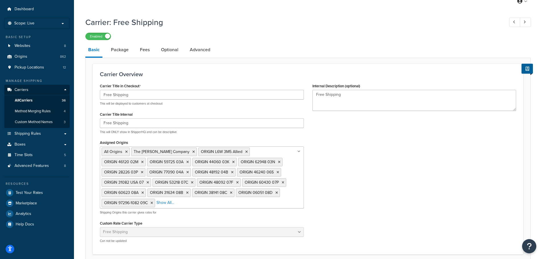
scroll to position [0, 0]
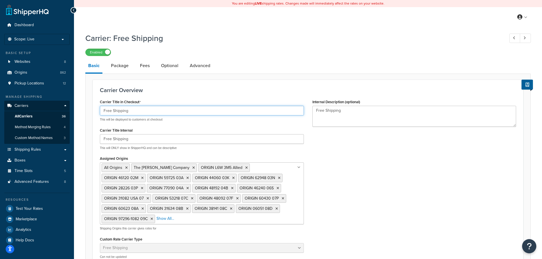
click at [142, 111] on input "Free Shipping" at bounding box center [202, 111] width 204 height 10
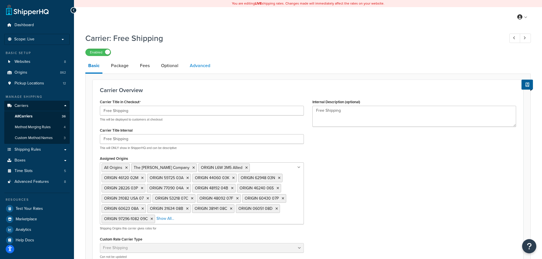
click at [200, 65] on link "Advanced" at bounding box center [200, 66] width 26 height 14
select select "false"
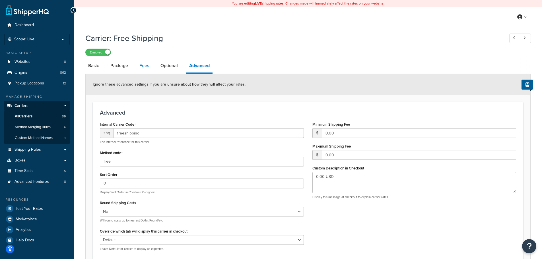
click at [150, 68] on link "Fees" at bounding box center [144, 66] width 15 height 14
select select "AFTER"
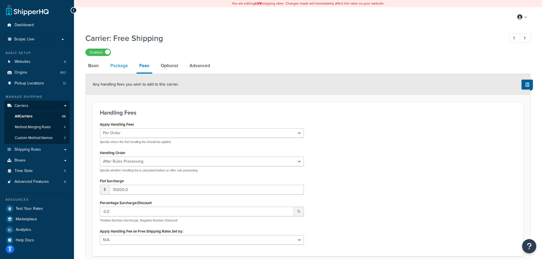
click at [127, 67] on link "Package" at bounding box center [119, 66] width 23 height 14
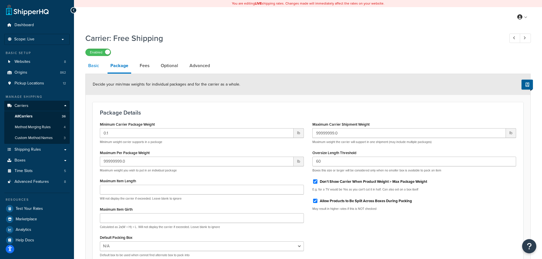
click at [94, 67] on link "Basic" at bounding box center [93, 66] width 17 height 14
select select "free"
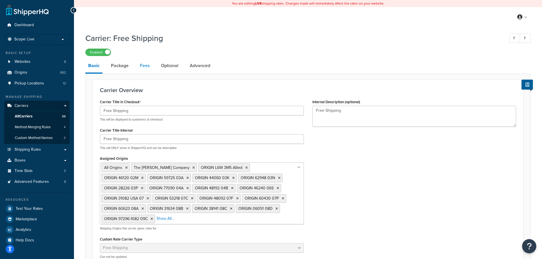
click at [141, 65] on link "Fees" at bounding box center [144, 66] width 15 height 14
select select "AFTER"
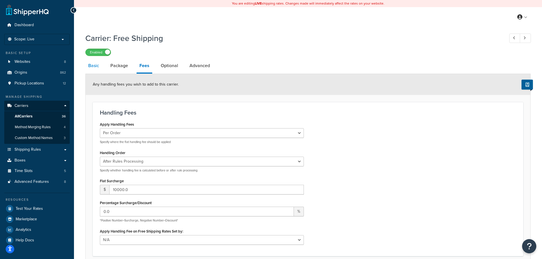
click at [96, 71] on link "Basic" at bounding box center [93, 66] width 17 height 14
select select "free"
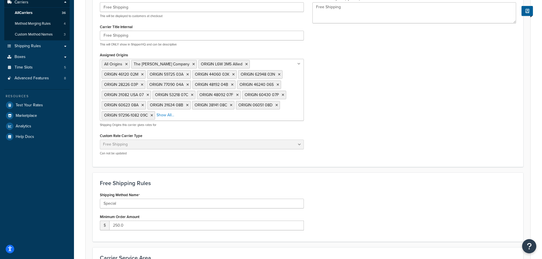
scroll to position [114, 0]
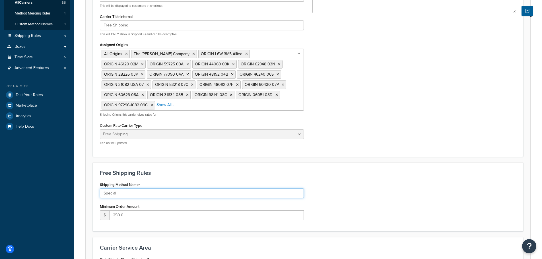
click at [132, 192] on input "Special" at bounding box center [202, 194] width 204 height 10
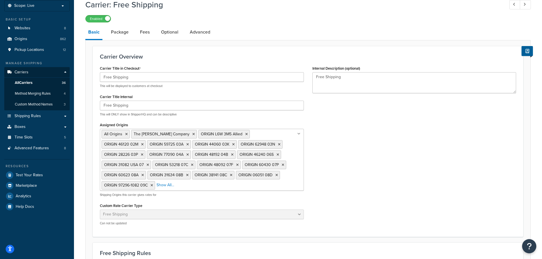
scroll to position [0, 0]
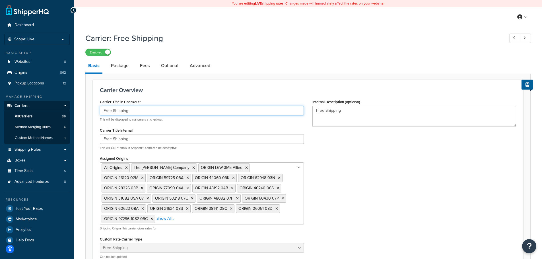
click at [104, 111] on input "Free Shipping" at bounding box center [202, 111] width 204 height 10
paste input "Special"
drag, startPoint x: 146, startPoint y: 113, endPoint x: 117, endPoint y: 112, distance: 29.3
click at [117, 112] on input "SpecialFree Shipping" at bounding box center [202, 111] width 204 height 10
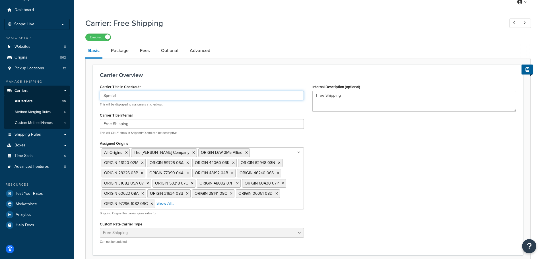
scroll to position [171, 0]
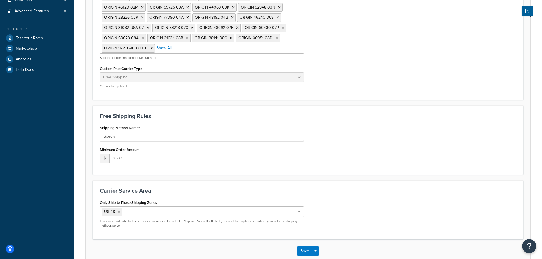
type input "Special"
click at [134, 139] on input "Special" at bounding box center [202, 137] width 204 height 10
click at [133, 139] on input "Special" at bounding box center [202, 137] width 204 height 10
paste input "Free Shipping"
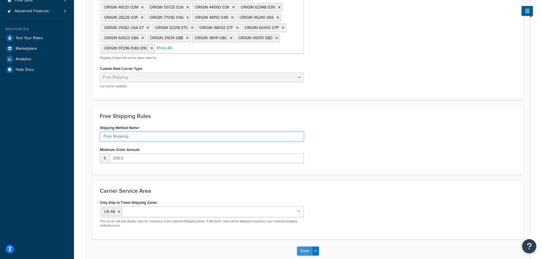
type input "Free Shipping"
click at [307, 248] on button "Save" at bounding box center [304, 251] width 15 height 9
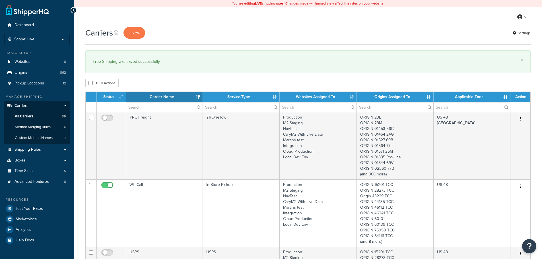
select select "15"
click at [172, 107] on input "text" at bounding box center [164, 107] width 77 height 10
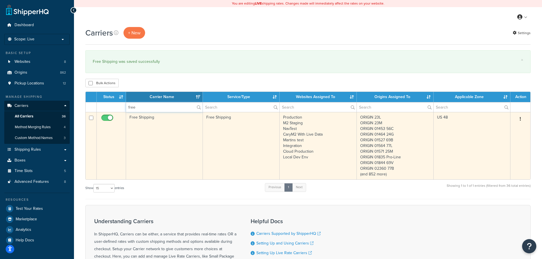
type input "free"
click at [161, 122] on td "Free Shipping" at bounding box center [164, 145] width 77 height 67
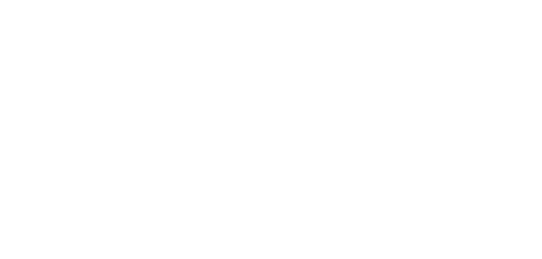
select select "free"
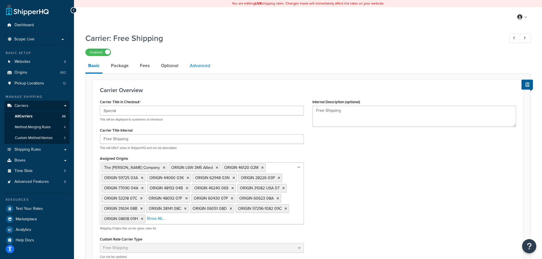
click at [202, 66] on link "Advanced" at bounding box center [200, 66] width 26 height 14
select select "false"
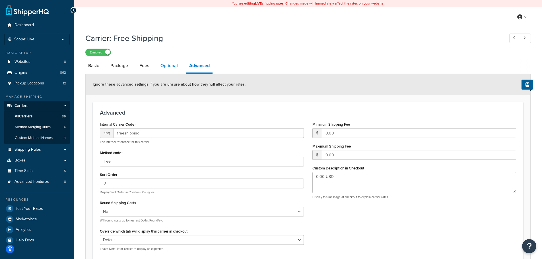
click at [166, 72] on link "Optional" at bounding box center [169, 66] width 23 height 14
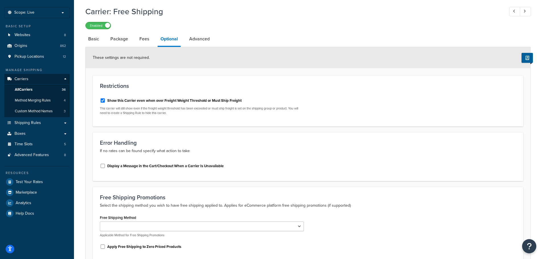
scroll to position [82, 0]
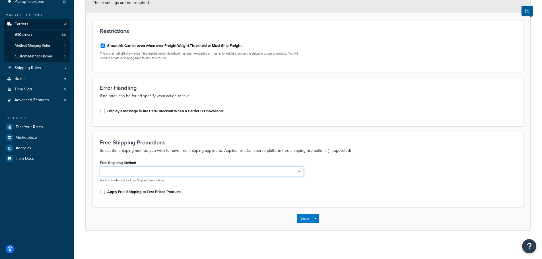
click at [237, 174] on select "Free Shipping" at bounding box center [202, 172] width 204 height 10
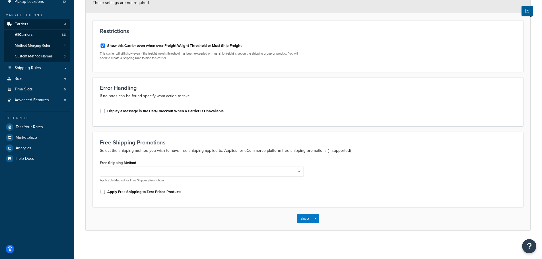
click at [238, 207] on div "Save Save Dropdown Save and Edit" at bounding box center [308, 218] width 445 height 23
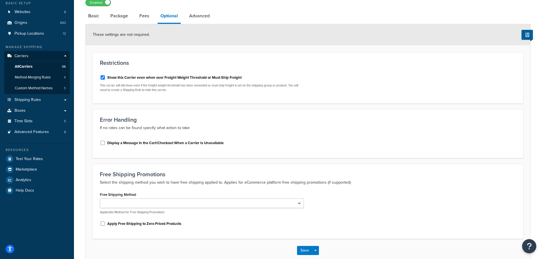
scroll to position [0, 0]
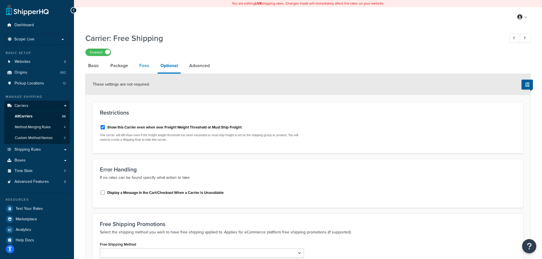
click at [138, 66] on link "Fees" at bounding box center [144, 66] width 15 height 14
select select "AFTER"
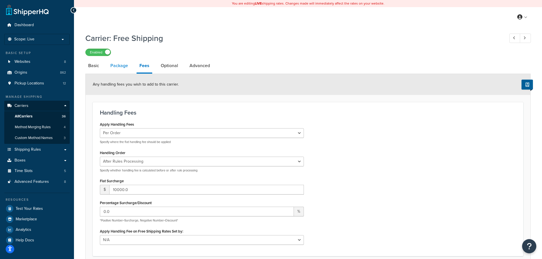
click at [115, 69] on link "Package" at bounding box center [119, 66] width 23 height 14
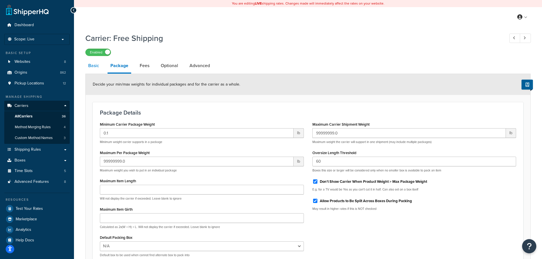
click at [92, 67] on link "Basic" at bounding box center [93, 66] width 17 height 14
select select "free"
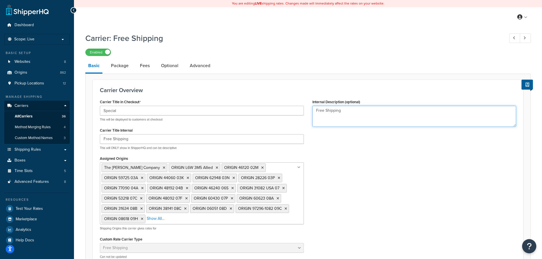
click at [345, 111] on textarea "Free Shipping" at bounding box center [415, 116] width 204 height 21
type textarea "Free Shippin"
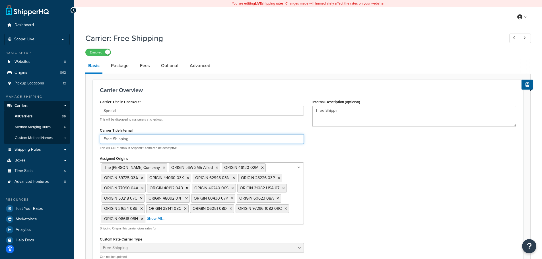
click at [157, 139] on input "Free Shipping" at bounding box center [202, 139] width 204 height 10
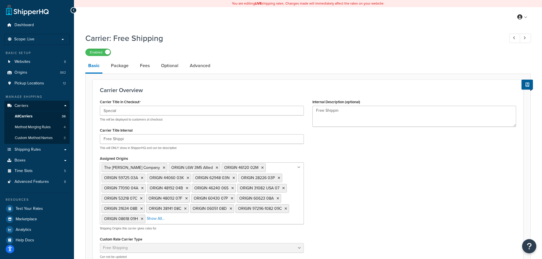
click at [396, 185] on div "Carrier Title in Checkout Special This will be displayed to customers at checko…" at bounding box center [308, 181] width 425 height 166
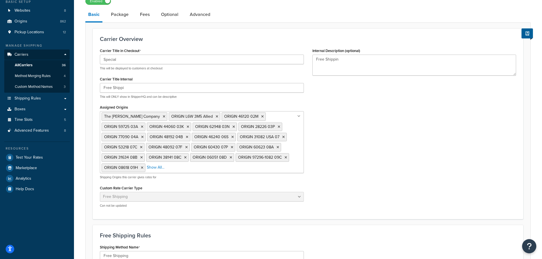
scroll to position [4, 0]
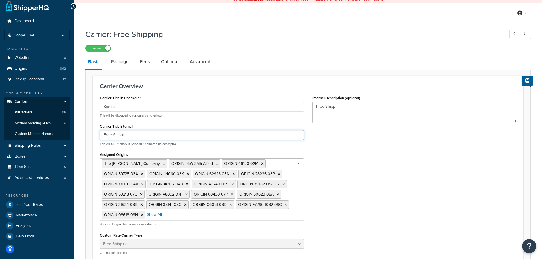
click at [180, 132] on input "Free Shippi" at bounding box center [202, 135] width 204 height 10
type input "Free [PERSON_NAME]"
click at [348, 167] on div "Carrier Title in Checkout Special This will be displayed to customers at checko…" at bounding box center [308, 177] width 425 height 166
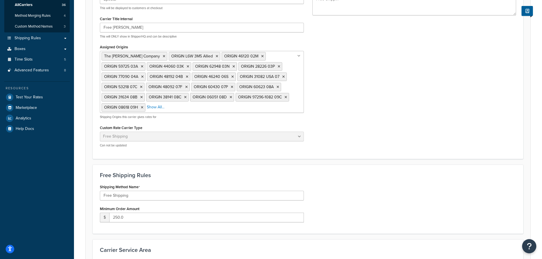
scroll to position [118, 0]
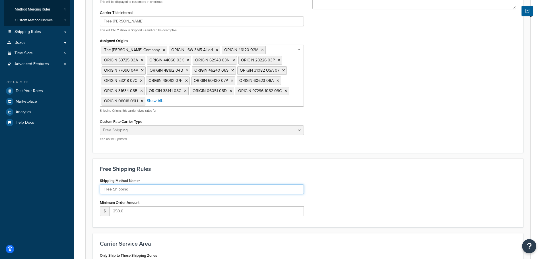
click at [180, 189] on input "Free Shipping" at bounding box center [202, 190] width 204 height 10
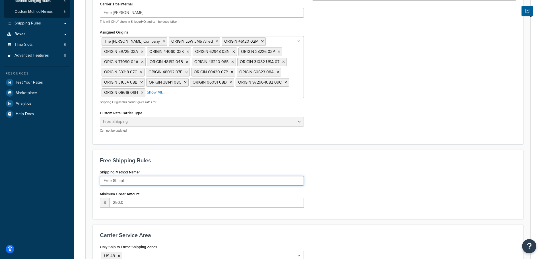
scroll to position [199, 0]
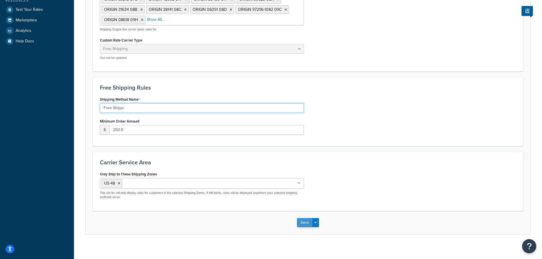
type input "Free Shippi"
click at [303, 223] on button "Save" at bounding box center [304, 222] width 15 height 9
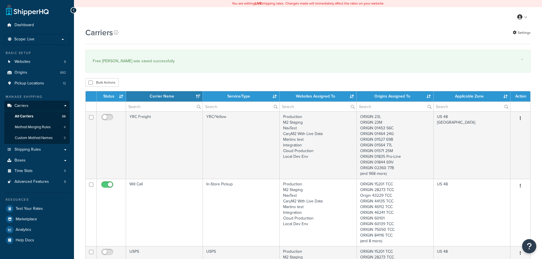
select select "15"
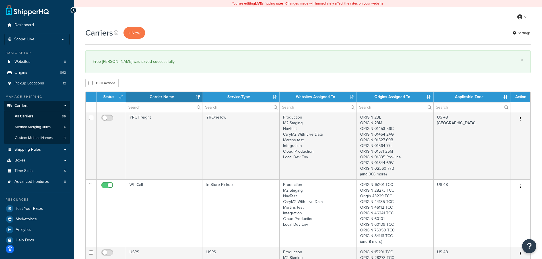
click at [164, 102] on th "Carrier Name" at bounding box center [164, 97] width 77 height 10
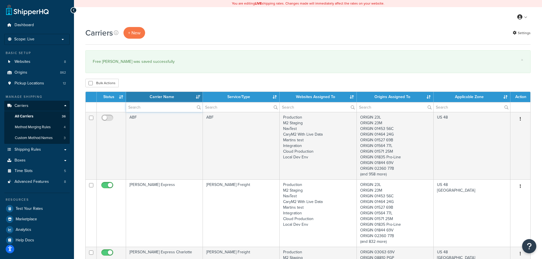
click at [169, 106] on input "text" at bounding box center [164, 107] width 77 height 10
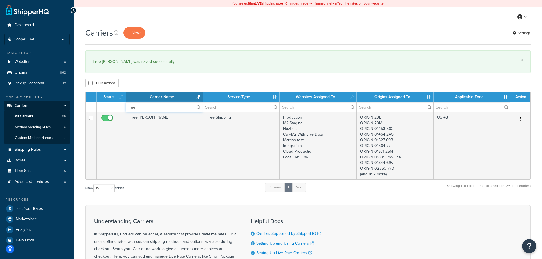
type input "free"
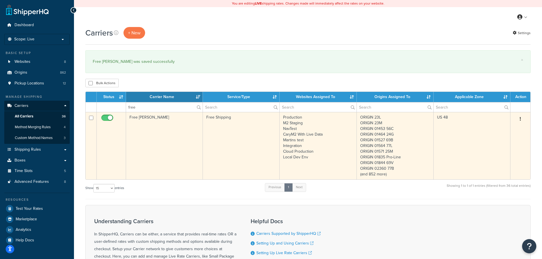
click at [167, 131] on td "Free Shipp" at bounding box center [164, 145] width 77 height 67
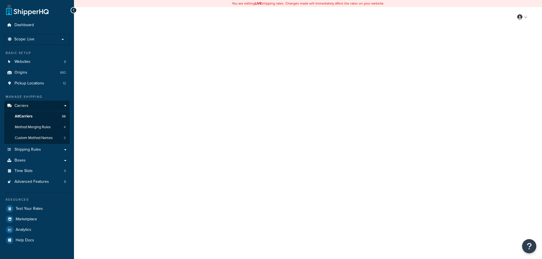
select select "free"
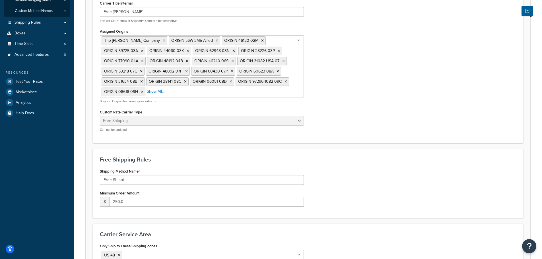
scroll to position [57, 0]
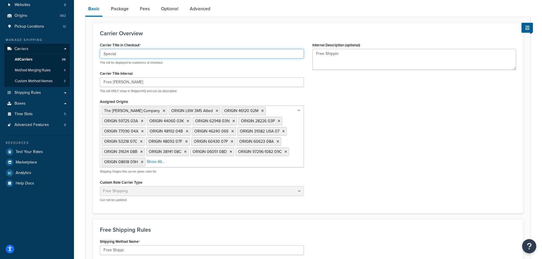
click at [125, 57] on input "Special" at bounding box center [202, 54] width 204 height 10
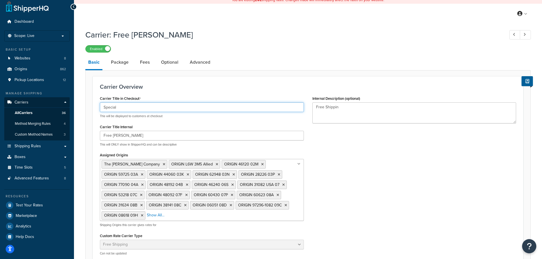
scroll to position [0, 0]
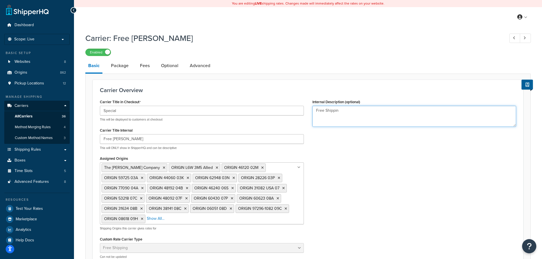
click at [349, 111] on textarea "Free Shippin" at bounding box center [415, 116] width 204 height 21
type textarea "Free Shipping"
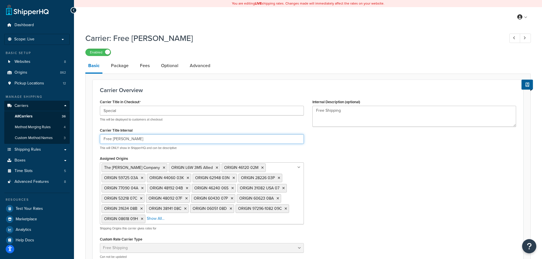
click at [153, 144] on input "Free Shipp" at bounding box center [202, 139] width 204 height 10
type input "Free Shipping"
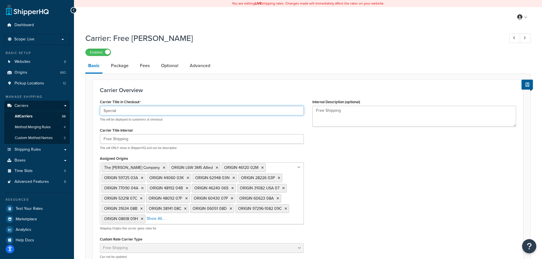
drag, startPoint x: 120, startPoint y: 111, endPoint x: 51, endPoint y: 109, distance: 69.2
click at [51, 109] on div "Dashboard Scope: Live Basic Setup Websites 8 Origins 862 Pickup Locations 12 Ma…" at bounding box center [271, 231] width 542 height 463
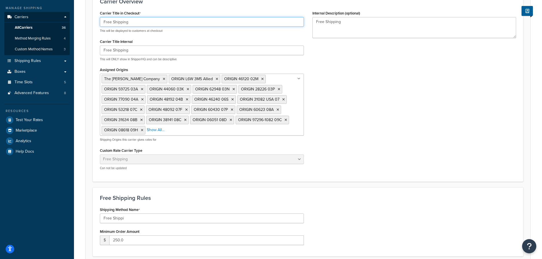
scroll to position [199, 0]
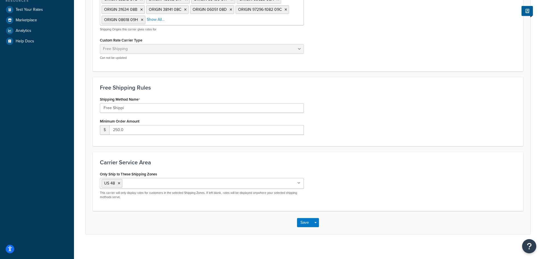
type input "Free Shipping"
drag, startPoint x: 129, startPoint y: 108, endPoint x: 54, endPoint y: 108, distance: 75.4
click at [54, 108] on div "Dashboard Scope: Live Basic Setup Websites 8 Origins 862 Pickup Locations 12 Ma…" at bounding box center [271, 32] width 542 height 463
type input "Special"
click at [300, 223] on button "Save" at bounding box center [304, 222] width 15 height 9
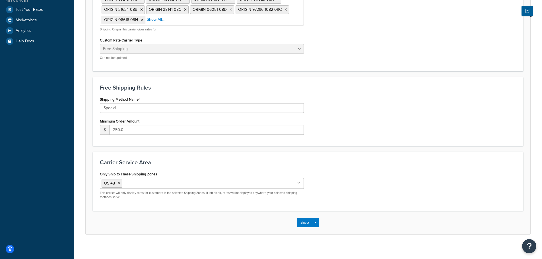
scroll to position [0, 0]
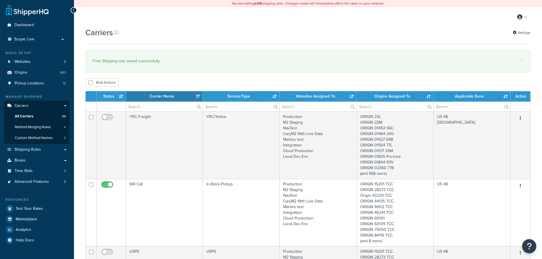
select select "15"
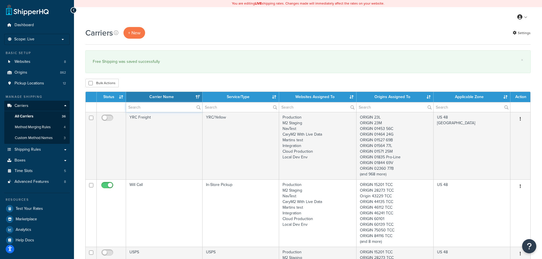
click at [141, 109] on input "text" at bounding box center [164, 107] width 76 height 10
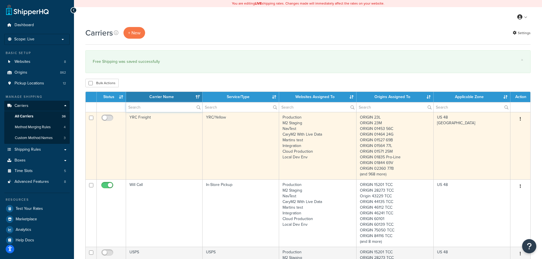
type input "free"
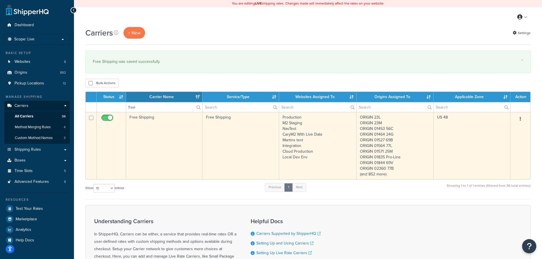
click at [104, 118] on input "checkbox" at bounding box center [108, 119] width 16 height 7
checkbox input "false"
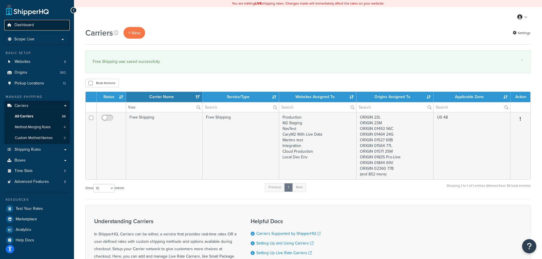
click at [28, 26] on span "Dashboard" at bounding box center [24, 25] width 19 height 5
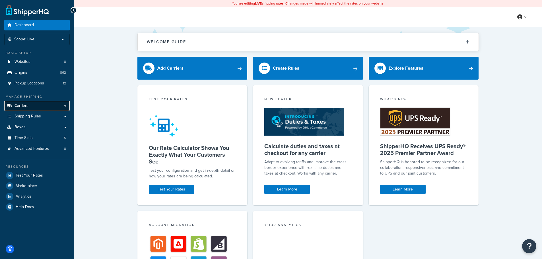
click at [29, 105] on link "Carriers" at bounding box center [36, 106] width 65 height 11
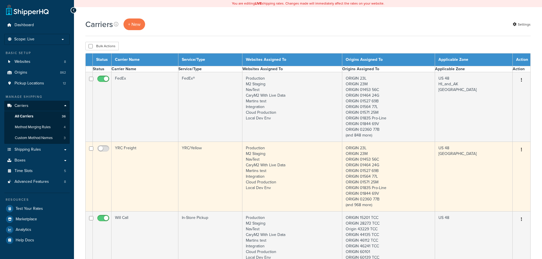
select select "15"
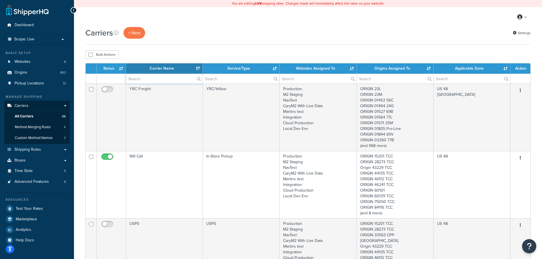
click at [151, 77] on input "text" at bounding box center [164, 79] width 77 height 10
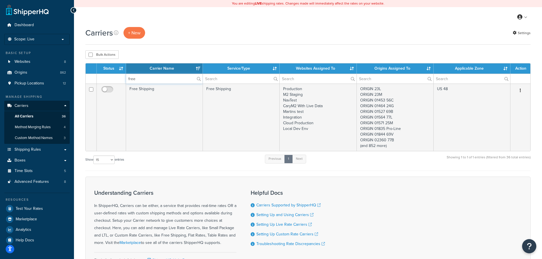
type input "free"
click at [41, 150] on link "Shipping Rules" at bounding box center [36, 150] width 65 height 11
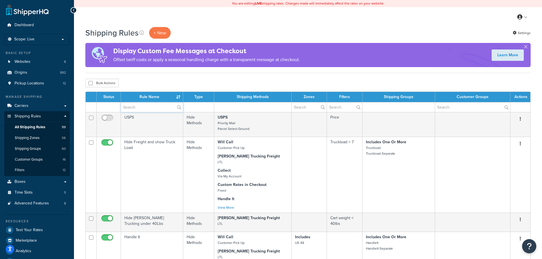
click at [144, 110] on input "text" at bounding box center [152, 107] width 62 height 10
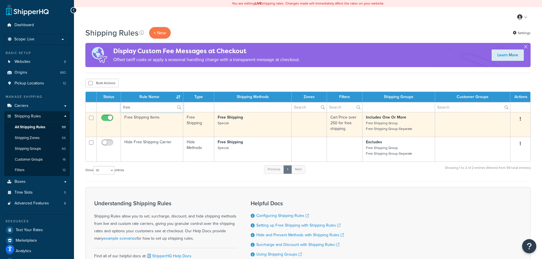
type input "free"
click at [143, 121] on td "Free Shipping Items" at bounding box center [152, 124] width 62 height 25
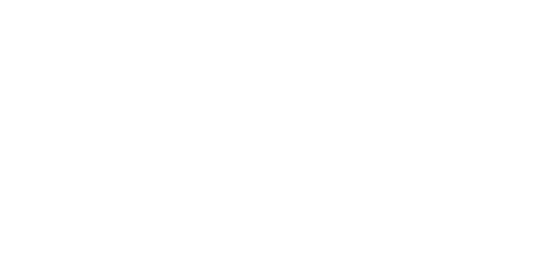
select select "OVERRIDE"
select select "SHIPPING_GROUP"
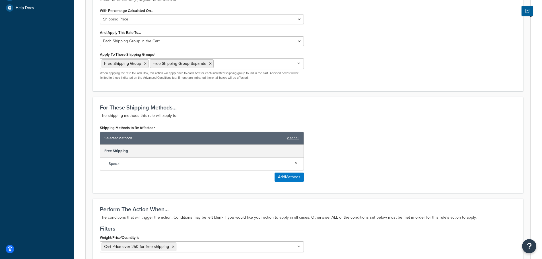
scroll to position [256, 0]
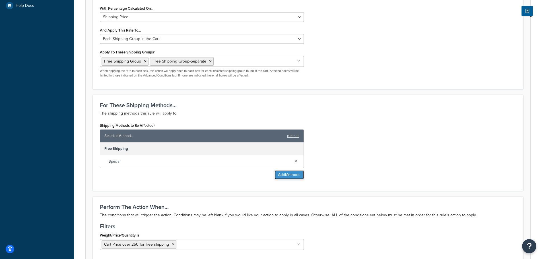
click at [293, 176] on button "Add Methods" at bounding box center [289, 174] width 29 height 9
type input "Free Shipping for Select Temp Control and spill Products.Anns 2/1/21"
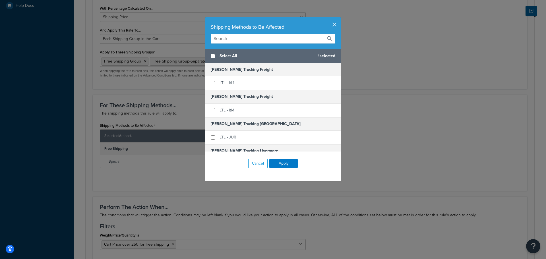
drag, startPoint x: 238, startPoint y: 40, endPoint x: 238, endPoint y: 35, distance: 4.8
click at [238, 40] on input "text" at bounding box center [273, 39] width 125 height 10
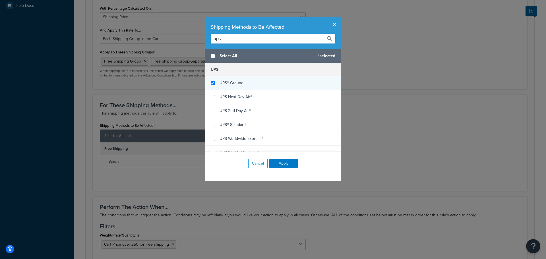
type input "ups"
checkbox input "true"
click at [208, 85] on div "UPS® Ground" at bounding box center [273, 83] width 136 height 14
click at [228, 38] on input "ups" at bounding box center [273, 39] width 125 height 10
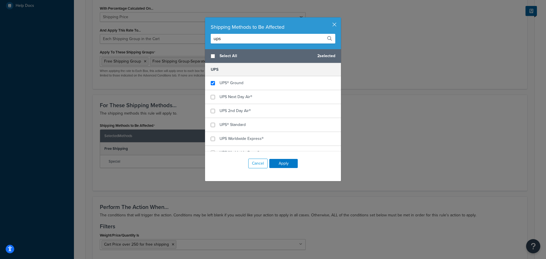
click at [228, 38] on input "ups" at bounding box center [273, 39] width 125 height 10
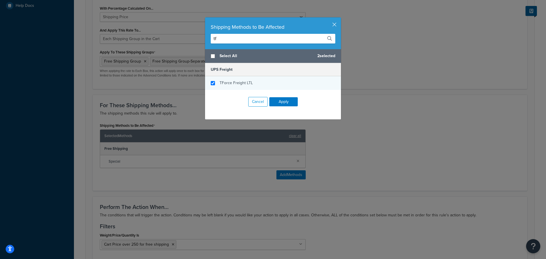
type input "tf"
checkbox input "true"
click at [213, 82] on div "TForce Freight LTL" at bounding box center [273, 83] width 136 height 14
click at [292, 100] on button "Apply" at bounding box center [284, 101] width 28 height 9
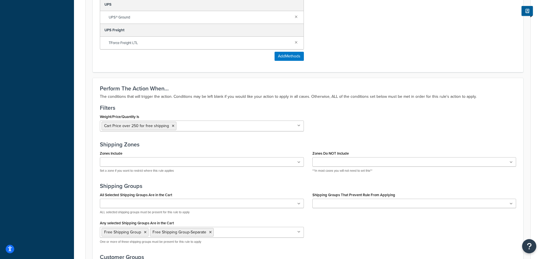
scroll to position [485, 0]
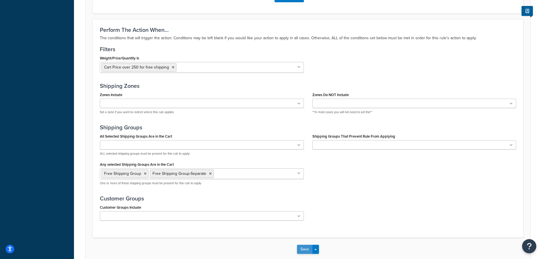
click at [306, 251] on button "Save" at bounding box center [304, 249] width 15 height 9
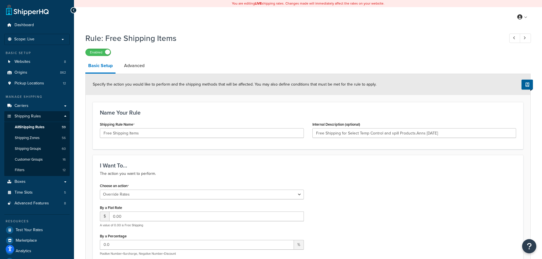
type input "Free Shipping for Select Temp Control and spill Products.Anns 2/1/21"
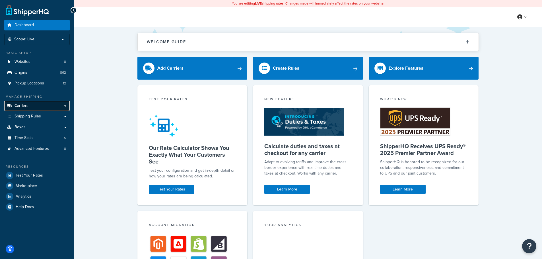
click at [20, 106] on span "Carriers" at bounding box center [22, 106] width 14 height 5
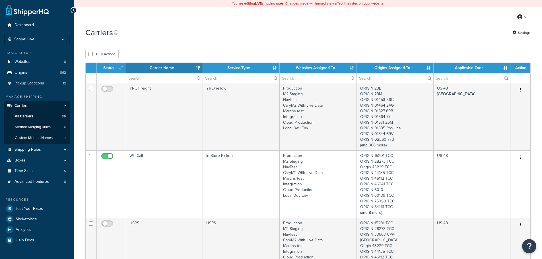
select select "15"
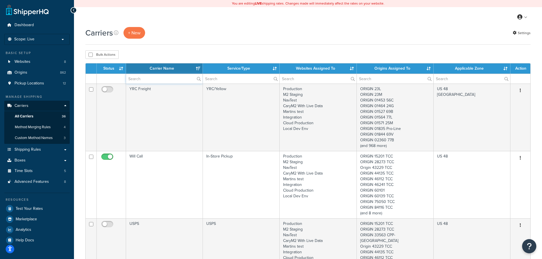
click at [151, 77] on input "text" at bounding box center [164, 79] width 77 height 10
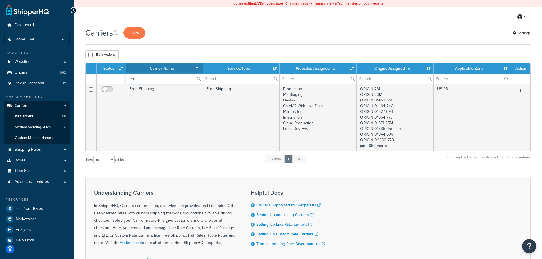
click at [149, 79] on input "free" at bounding box center [164, 79] width 77 height 10
type input "free"
click at [34, 149] on span "Shipping Rules" at bounding box center [28, 149] width 26 height 5
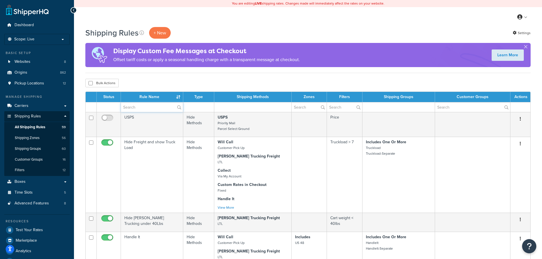
click at [141, 108] on input "text" at bounding box center [152, 107] width 62 height 10
type input "free"
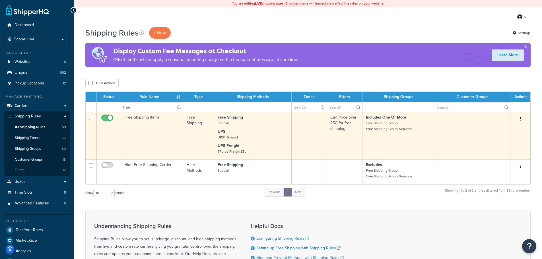
click at [148, 126] on td "Free Shipping Items" at bounding box center [152, 136] width 62 height 48
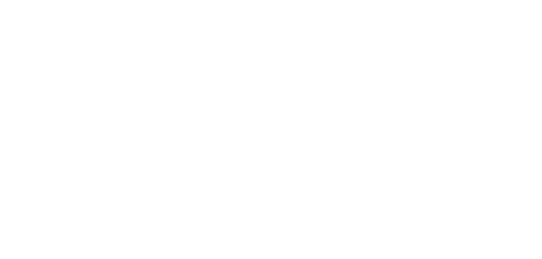
select select "OVERRIDE"
select select "SHIPPING_GROUP"
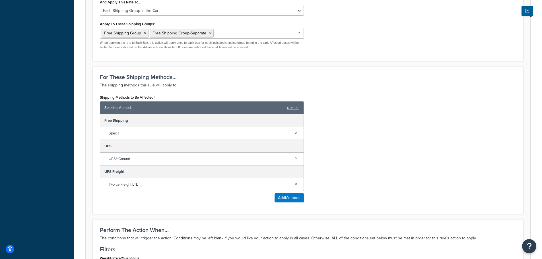
scroll to position [285, 0]
click at [297, 134] on link at bounding box center [296, 132] width 6 height 6
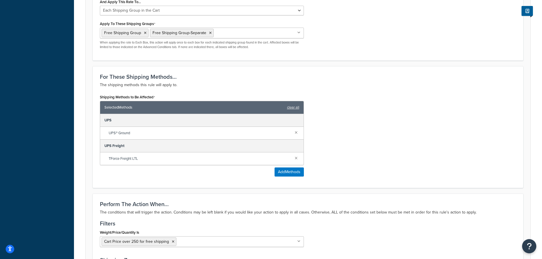
type input "Free Shipping for Select Temp Control and spill Products.Anns [DATE]"
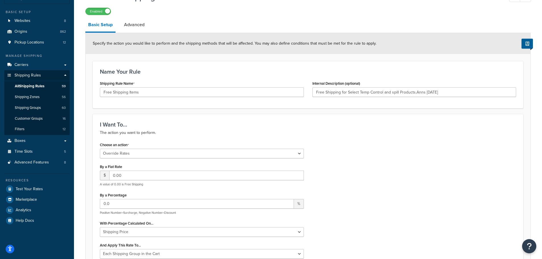
scroll to position [35, 0]
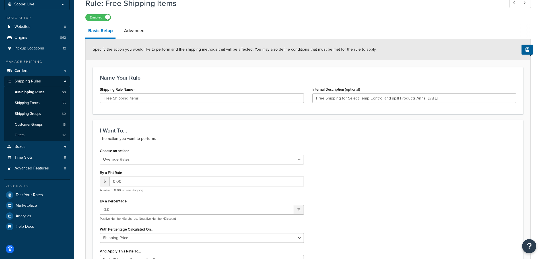
click at [138, 34] on link "Advanced" at bounding box center [134, 31] width 26 height 14
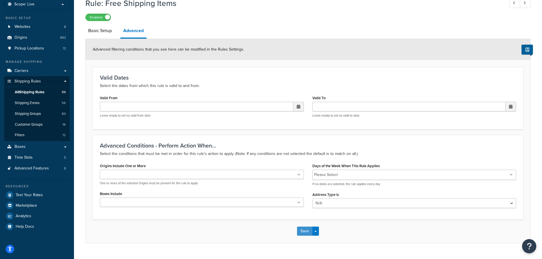
drag, startPoint x: 301, startPoint y: 230, endPoint x: 324, endPoint y: 214, distance: 28.1
click at [301, 230] on button "Save" at bounding box center [304, 231] width 15 height 9
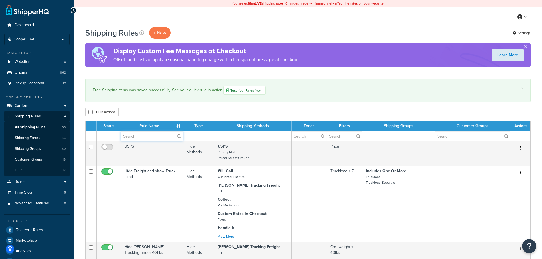
click at [154, 134] on input "text" at bounding box center [152, 136] width 62 height 10
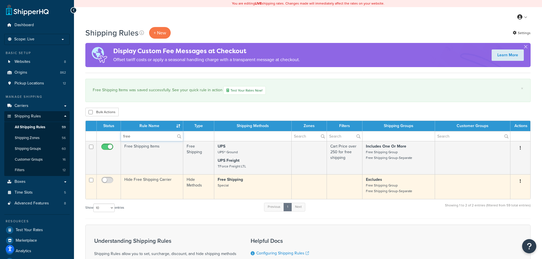
type input "free"
click at [158, 186] on td "Hide Free Shipping Carrier" at bounding box center [152, 186] width 62 height 25
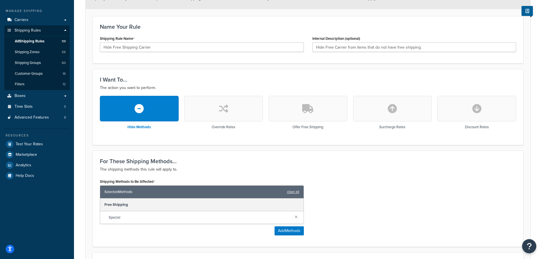
scroll to position [85, 0]
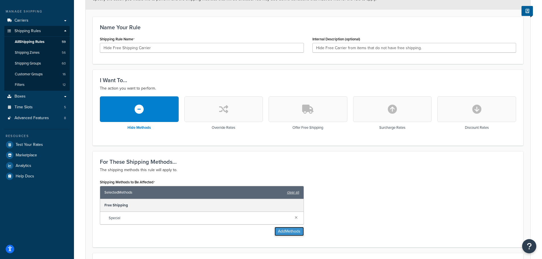
click at [294, 229] on button "Add Methods" at bounding box center [289, 231] width 29 height 9
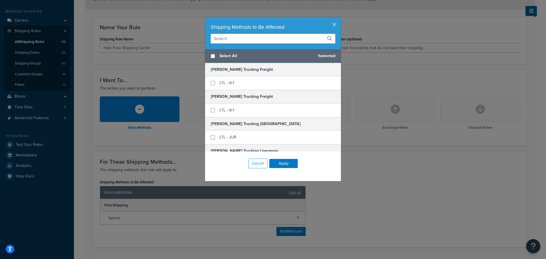
click at [226, 34] on input "text" at bounding box center [273, 39] width 125 height 10
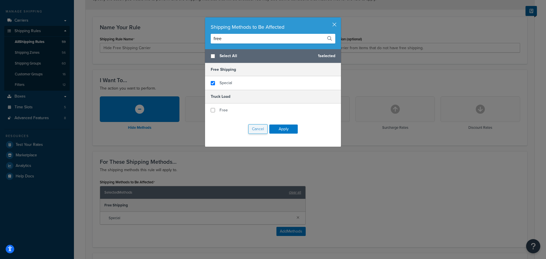
type input "free"
click at [255, 127] on button "Cancel" at bounding box center [257, 129] width 19 height 10
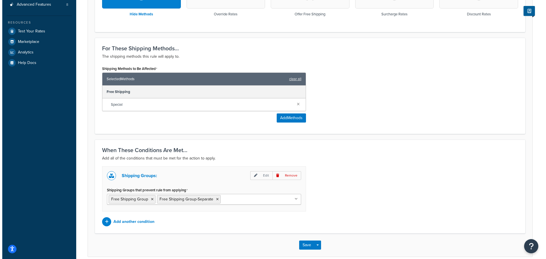
scroll to position [226, 0]
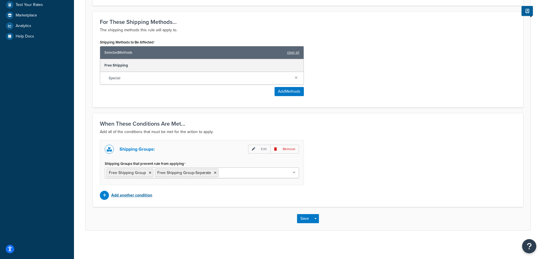
click at [141, 195] on p "Add another condition" at bounding box center [131, 196] width 41 height 8
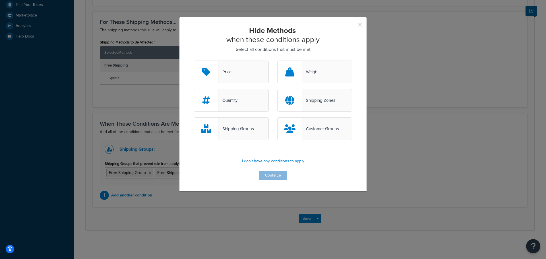
click at [231, 100] on div "Quantity" at bounding box center [228, 100] width 19 height 8
click at [0, 0] on input "Quantity" at bounding box center [0, 0] width 0 height 0
click at [271, 176] on button "Continue" at bounding box center [273, 175] width 28 height 9
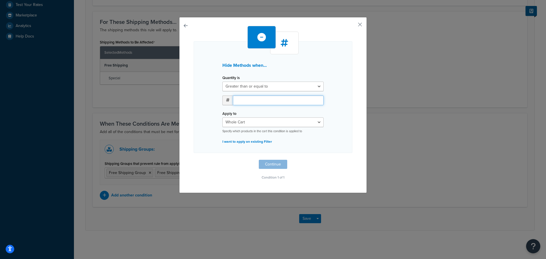
click at [257, 103] on input "number" at bounding box center [278, 101] width 91 height 10
type input "1"
click at [287, 127] on select "Whole Cart Everything in Shipping Group Everything at Origin Each Item within S…" at bounding box center [273, 123] width 101 height 10
select select "ITEM"
click at [223, 118] on select "Whole Cart Everything in Shipping Group Everything at Origin Each Item within S…" at bounding box center [273, 123] width 101 height 10
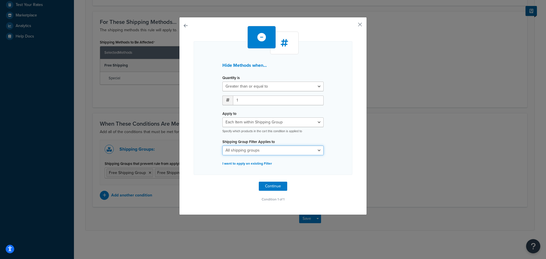
click at [305, 153] on select "All shipping groups Class-100-150 Class-100-150-Separate Class-200-250 Class-20…" at bounding box center [273, 151] width 101 height 10
click at [307, 151] on select "All shipping groups Class-100-150 Class-100-150-Separate Class-200-250 Class-20…" at bounding box center [273, 151] width 101 height 10
click at [306, 148] on select "All shipping groups Class-100-150 Class-100-150-Separate Class-200-250 Class-20…" at bounding box center [273, 151] width 101 height 10
select select "24129"
click at [223, 146] on select "All shipping groups Class-100-150 Class-100-150-Separate Class-200-250 Class-20…" at bounding box center [273, 151] width 101 height 10
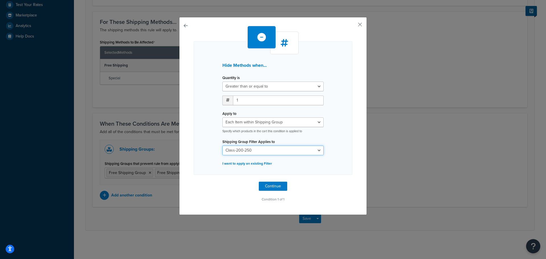
click at [305, 151] on select "All shipping groups Class-100-150 Class-100-150-Separate Class-200-250 Class-20…" at bounding box center [273, 151] width 101 height 10
select select
click at [223, 146] on select "All shipping groups Class-100-150 Class-100-150-Separate Class-200-250 Class-20…" at bounding box center [273, 151] width 101 height 10
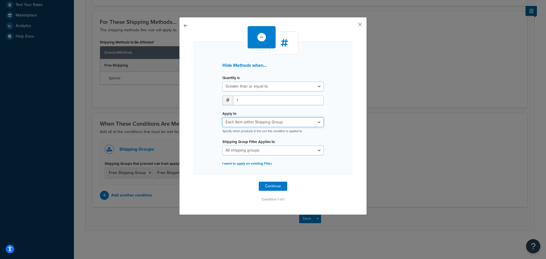
click at [302, 122] on select "Whole Cart Everything in Shipping Group Everything at Origin Each Item within S…" at bounding box center [273, 123] width 101 height 10
select select "LOCATION"
click at [223, 118] on select "Whole Cart Everything in Shipping Group Everything at Origin Each Item within S…" at bounding box center [273, 123] width 101 height 10
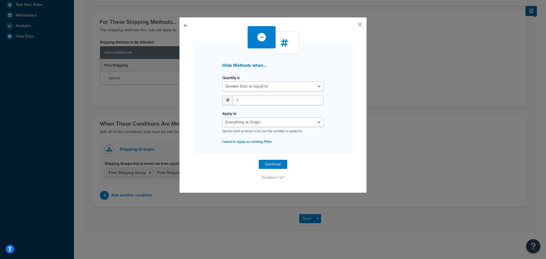
click at [353, 26] on button "button" at bounding box center [351, 26] width 1 height 1
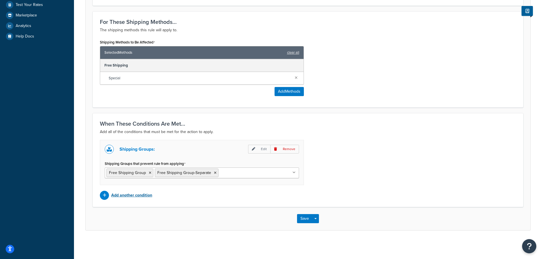
click at [140, 196] on p "Add another condition" at bounding box center [131, 196] width 41 height 8
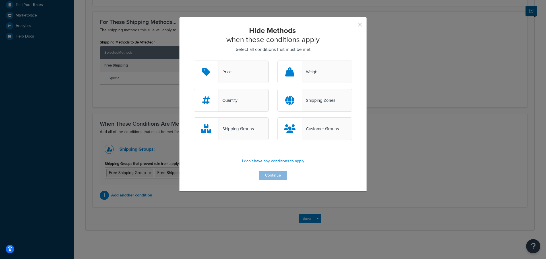
click at [248, 133] on div "Shipping Groups" at bounding box center [237, 129] width 36 height 8
click at [0, 0] on input "Shipping Groups" at bounding box center [0, 0] width 0 height 0
click at [276, 178] on button "Continue" at bounding box center [273, 175] width 28 height 9
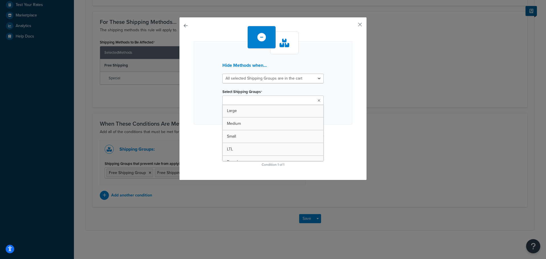
click at [318, 100] on icon at bounding box center [319, 100] width 3 height 3
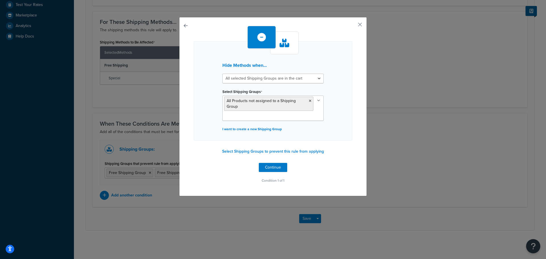
click at [342, 140] on div "Hide Methods when... All selected Shipping Groups are in the cart Any selected …" at bounding box center [273, 90] width 159 height 99
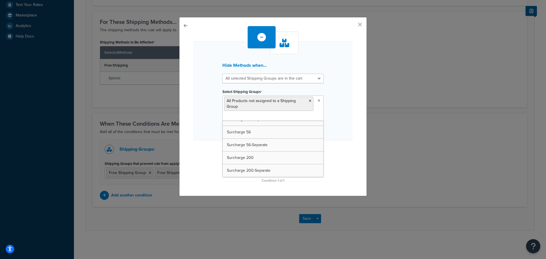
click at [281, 116] on ul "All Products not assigned to a Shipping Group" at bounding box center [273, 108] width 101 height 25
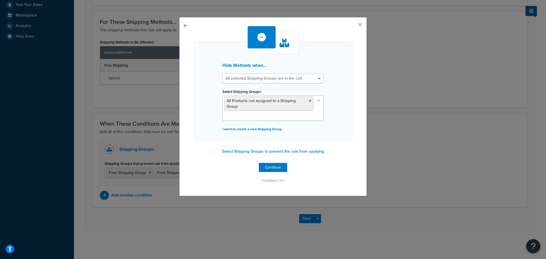
click at [347, 175] on div "Hide Methods when... All selected Shipping Groups are in the cart Any selected …" at bounding box center [273, 105] width 159 height 159
click at [309, 102] on icon at bounding box center [310, 100] width 3 height 3
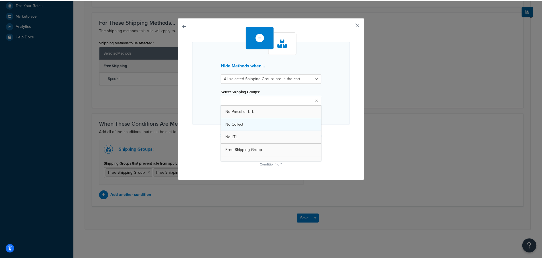
scroll to position [142, 0]
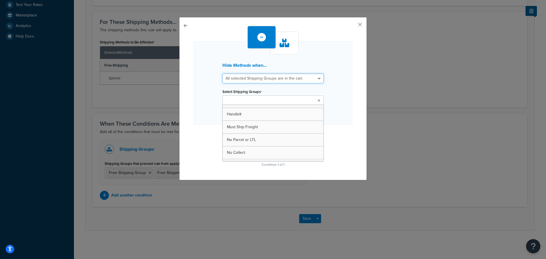
click at [312, 82] on select "All selected Shipping Groups are in the cart Any selected Shipping Groups are i…" at bounding box center [273, 79] width 101 height 10
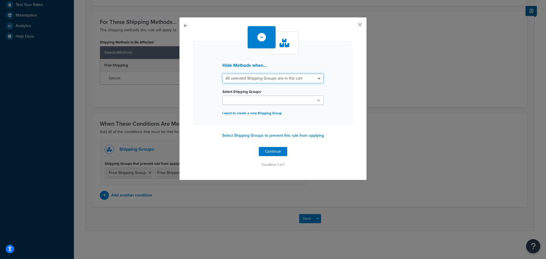
drag, startPoint x: 317, startPoint y: 79, endPoint x: 311, endPoint y: 59, distance: 20.2
click at [317, 79] on select "All selected Shipping Groups are in the cart Any selected Shipping Groups are i…" at bounding box center [273, 79] width 101 height 10
click at [258, 36] on icon at bounding box center [262, 37] width 9 height 9
click at [194, 147] on button "button" at bounding box center [194, 147] width 0 height 0
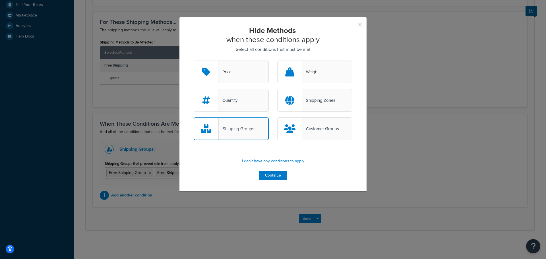
click at [244, 77] on div "Price" at bounding box center [231, 72] width 75 height 23
click at [0, 0] on input "Price" at bounding box center [0, 0] width 0 height 0
click at [273, 176] on button "Continue" at bounding box center [273, 175] width 28 height 9
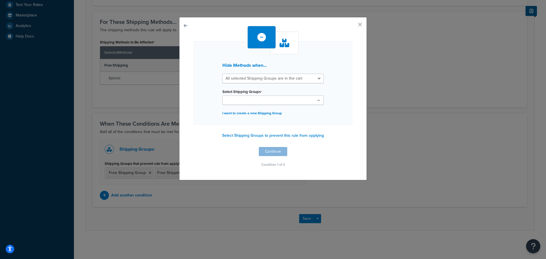
click at [179, 24] on div "Hide Methods when... All selected Shipping Groups are in the cart Any selected …" at bounding box center [273, 98] width 188 height 163
click at [180, 23] on div "Hide Methods when... All selected Shipping Groups are in the cart Any selected …" at bounding box center [273, 98] width 188 height 163
click at [194, 147] on button "button" at bounding box center [194, 147] width 0 height 0
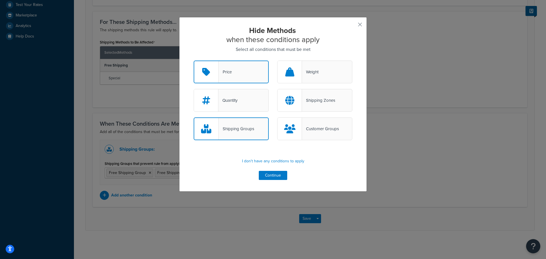
click at [233, 128] on div "Shipping Groups" at bounding box center [237, 129] width 36 height 8
click at [0, 0] on input "Shipping Groups" at bounding box center [0, 0] width 0 height 0
click at [272, 173] on button "Continue" at bounding box center [273, 175] width 28 height 9
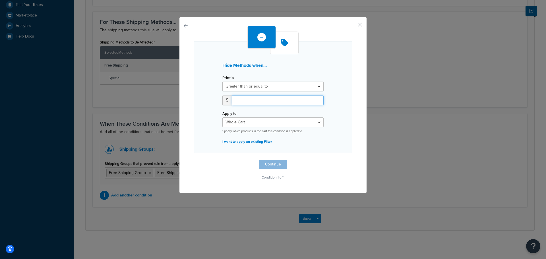
click at [295, 104] on input "number" at bounding box center [278, 101] width 92 height 10
type input "1"
click at [314, 160] on div "Hide Methods when... Price is Greater than or equal to Between or equal to Less…" at bounding box center [273, 104] width 159 height 156
click at [271, 164] on button "Continue" at bounding box center [273, 164] width 28 height 9
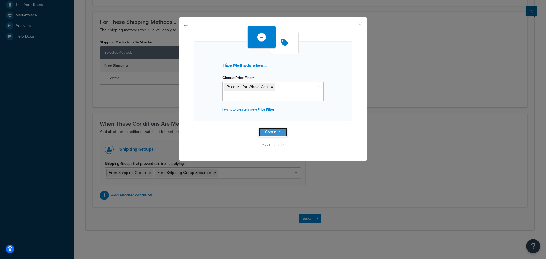
click at [276, 129] on button "Continue" at bounding box center [273, 132] width 28 height 9
